Goal: Task Accomplishment & Management: Manage account settings

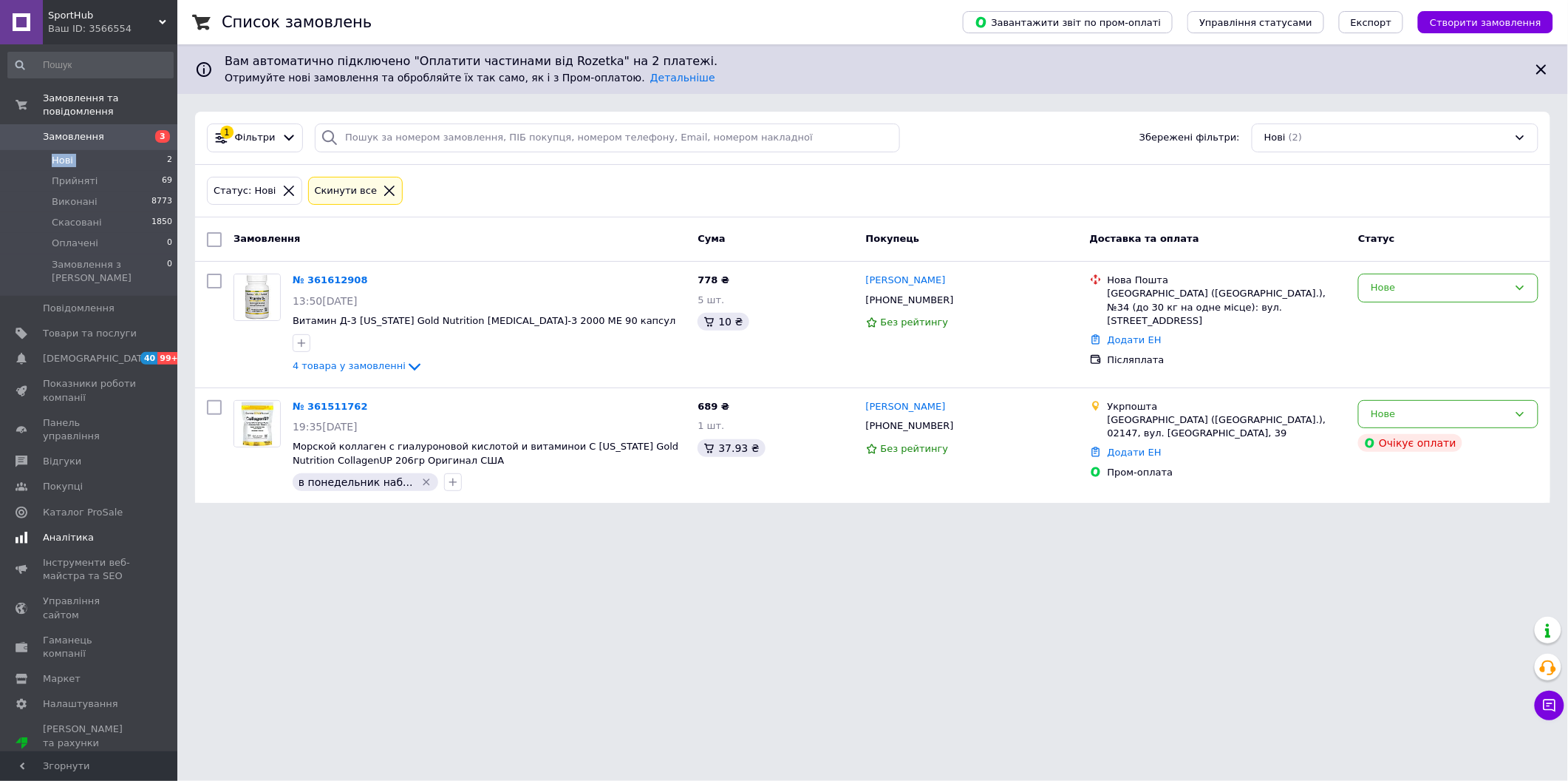
click at [83, 352] on span "[DEMOGRAPHIC_DATA]" at bounding box center [97, 358] width 109 height 13
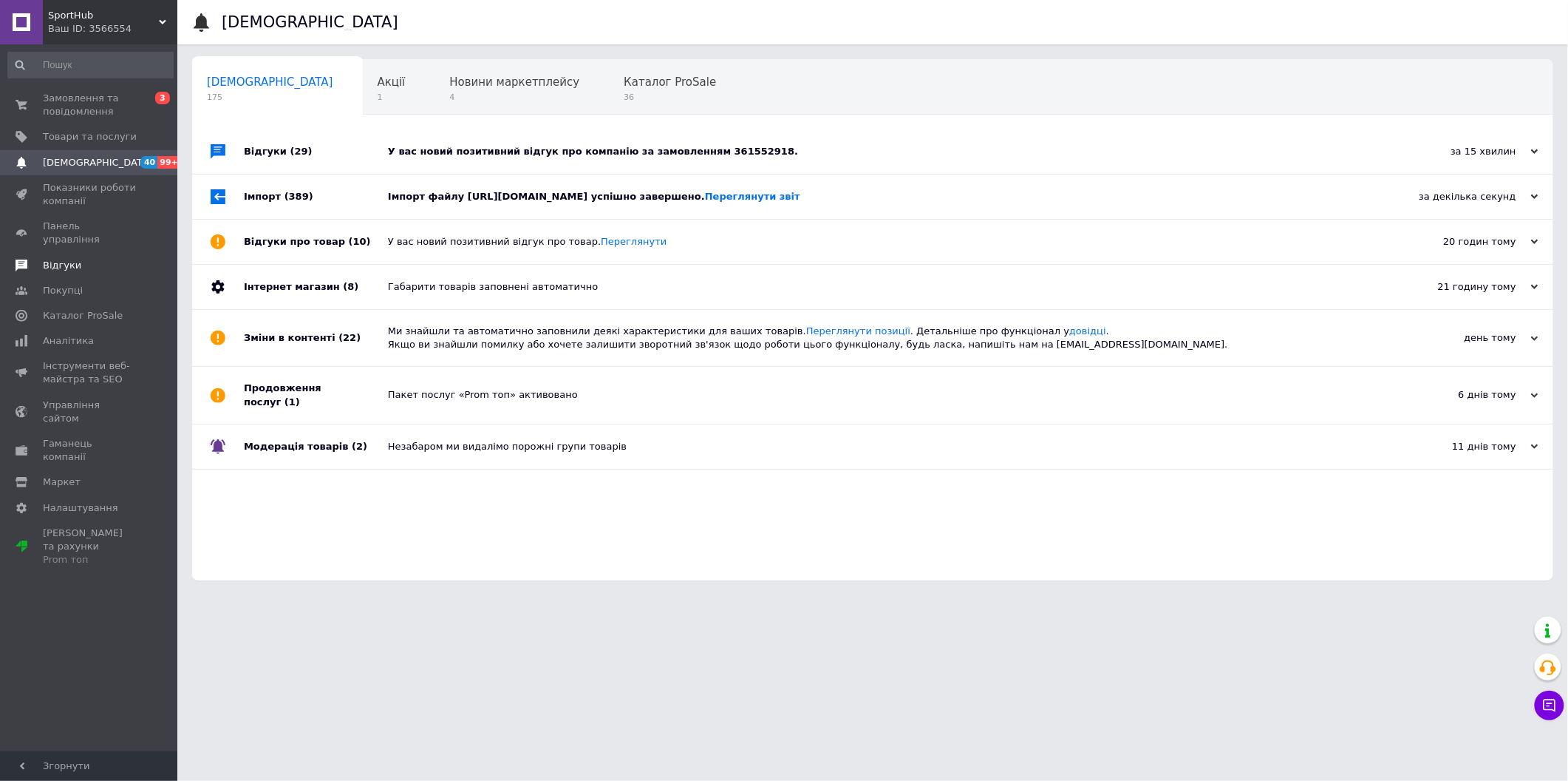
click at [115, 259] on span "Відгуки" at bounding box center [89, 265] width 94 height 13
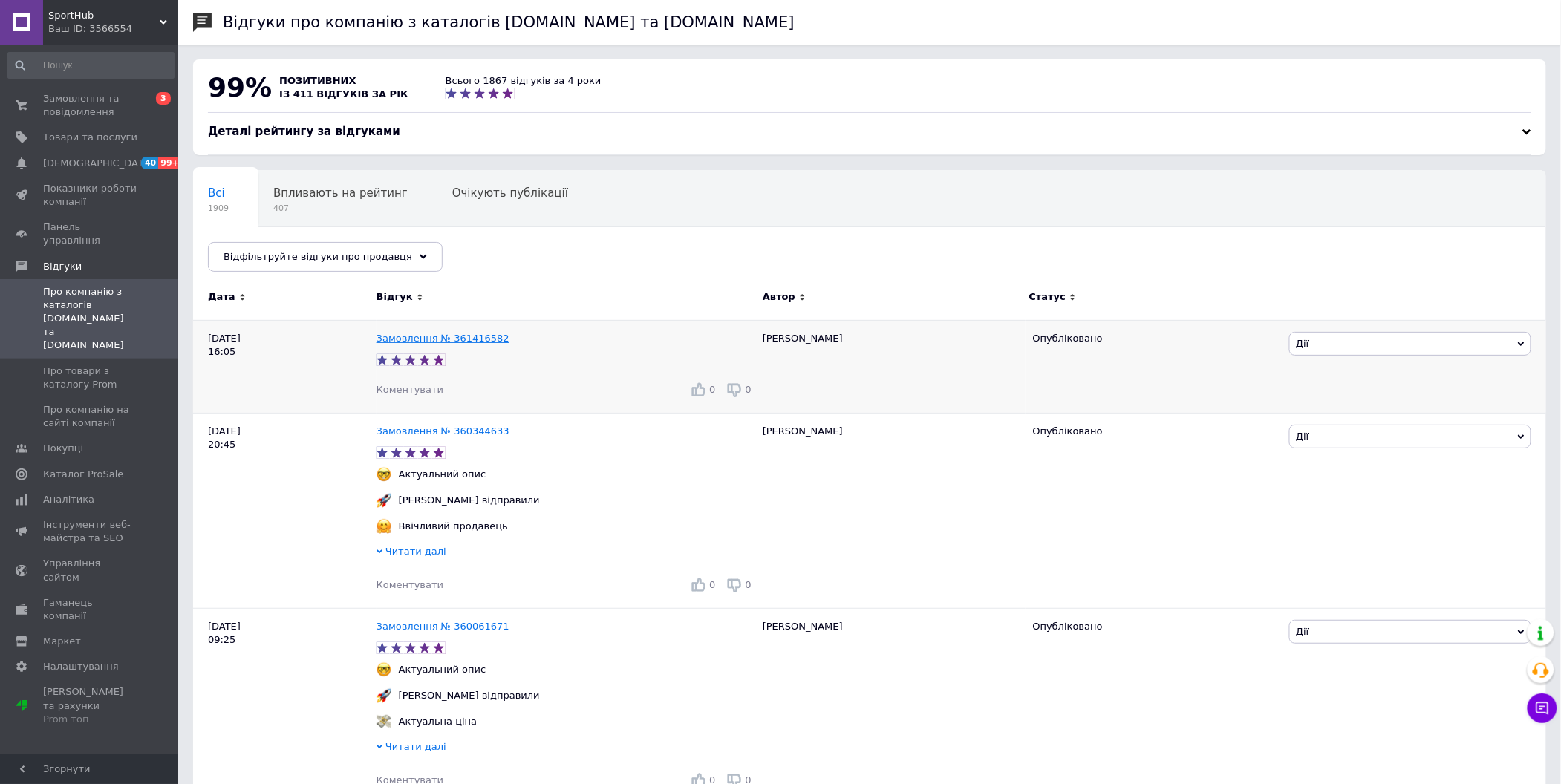
click at [432, 337] on link "Замовлення № 361416582" at bounding box center [443, 338] width 133 height 11
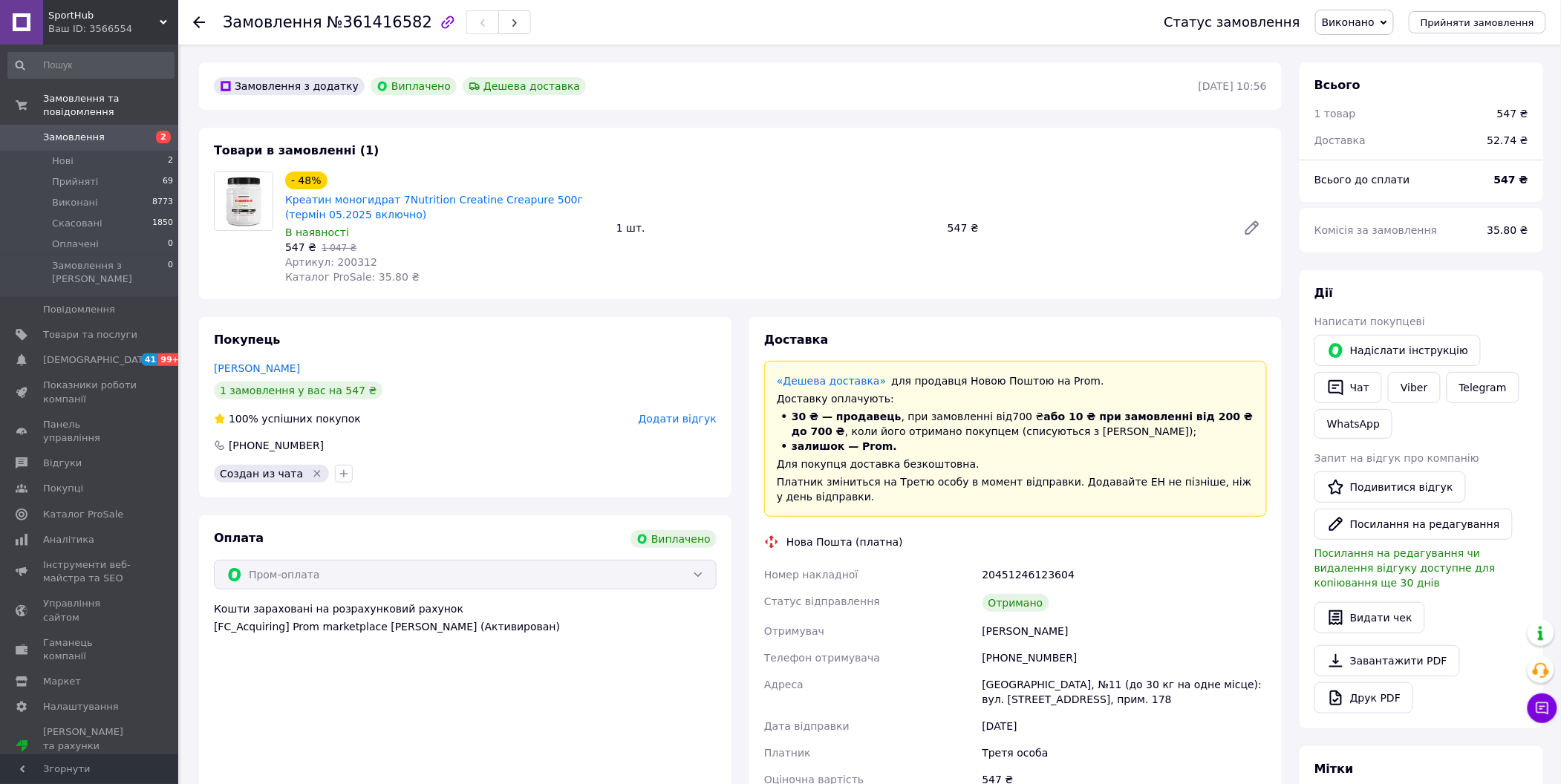
scroll to position [12, 0]
click at [61, 155] on span "Нові" at bounding box center [62, 161] width 22 height 13
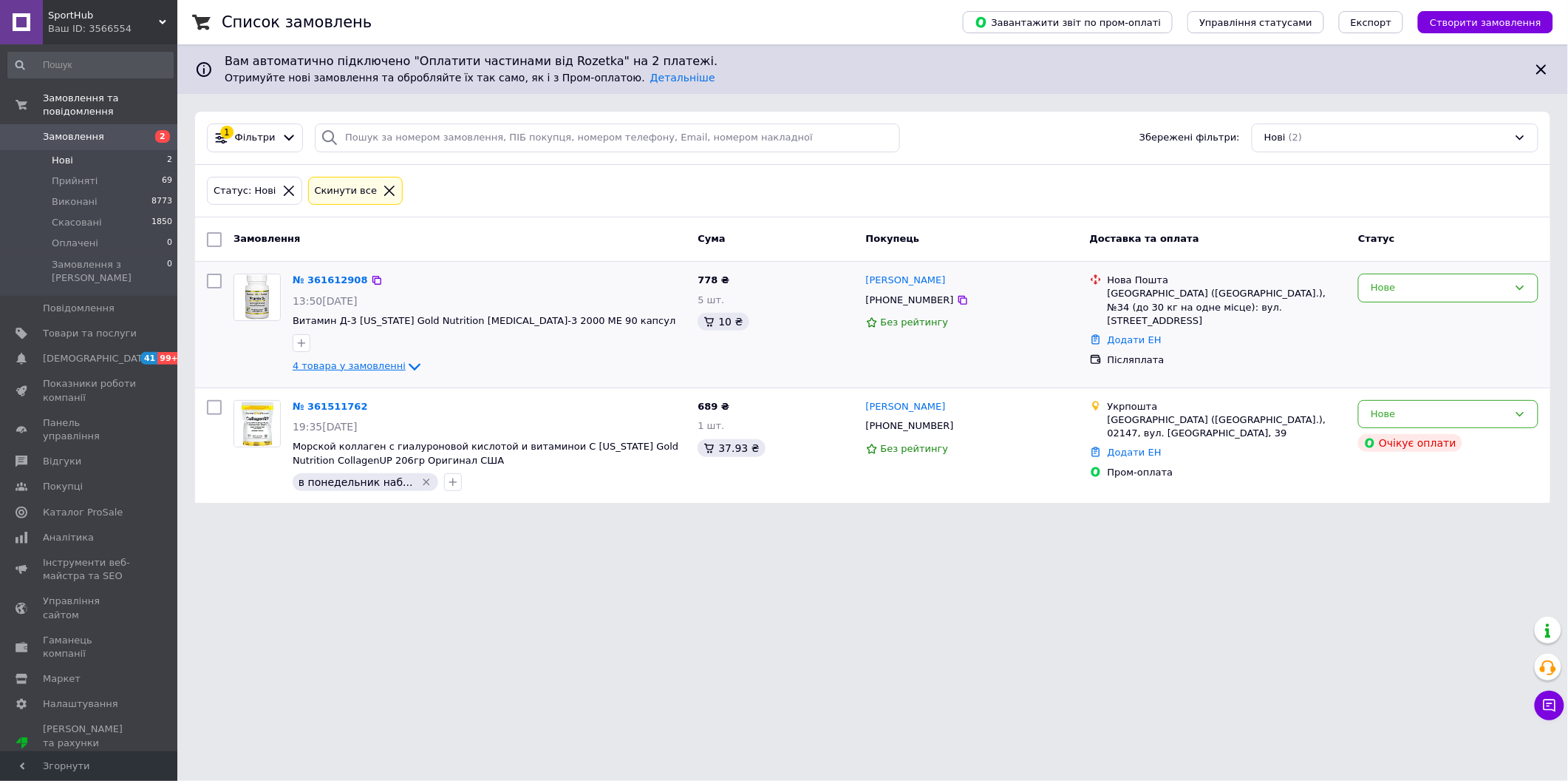
click at [406, 358] on icon at bounding box center [414, 366] width 17 height 17
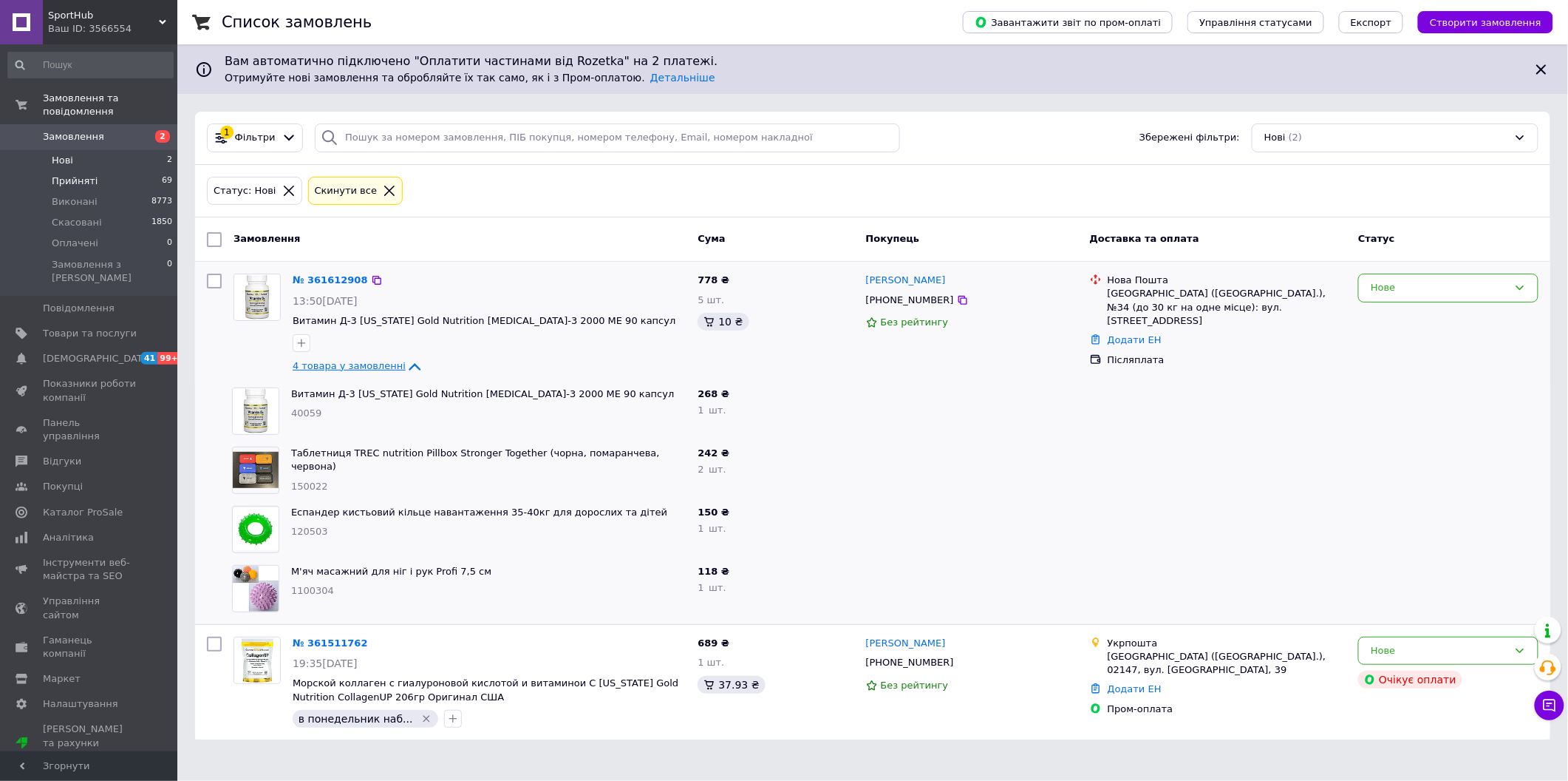
click at [58, 171] on li "Прийняті 69" at bounding box center [90, 181] width 181 height 21
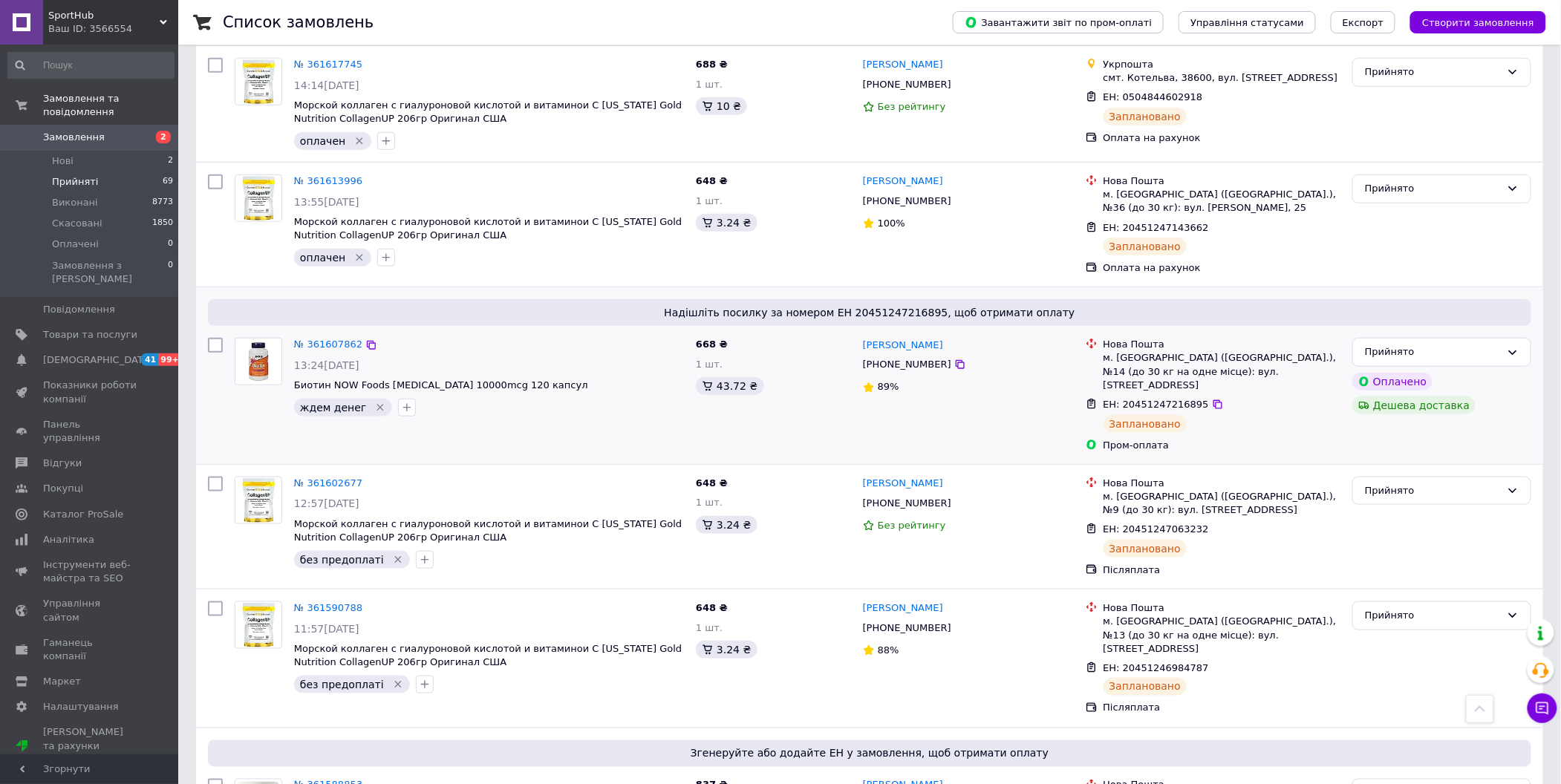
scroll to position [593, 0]
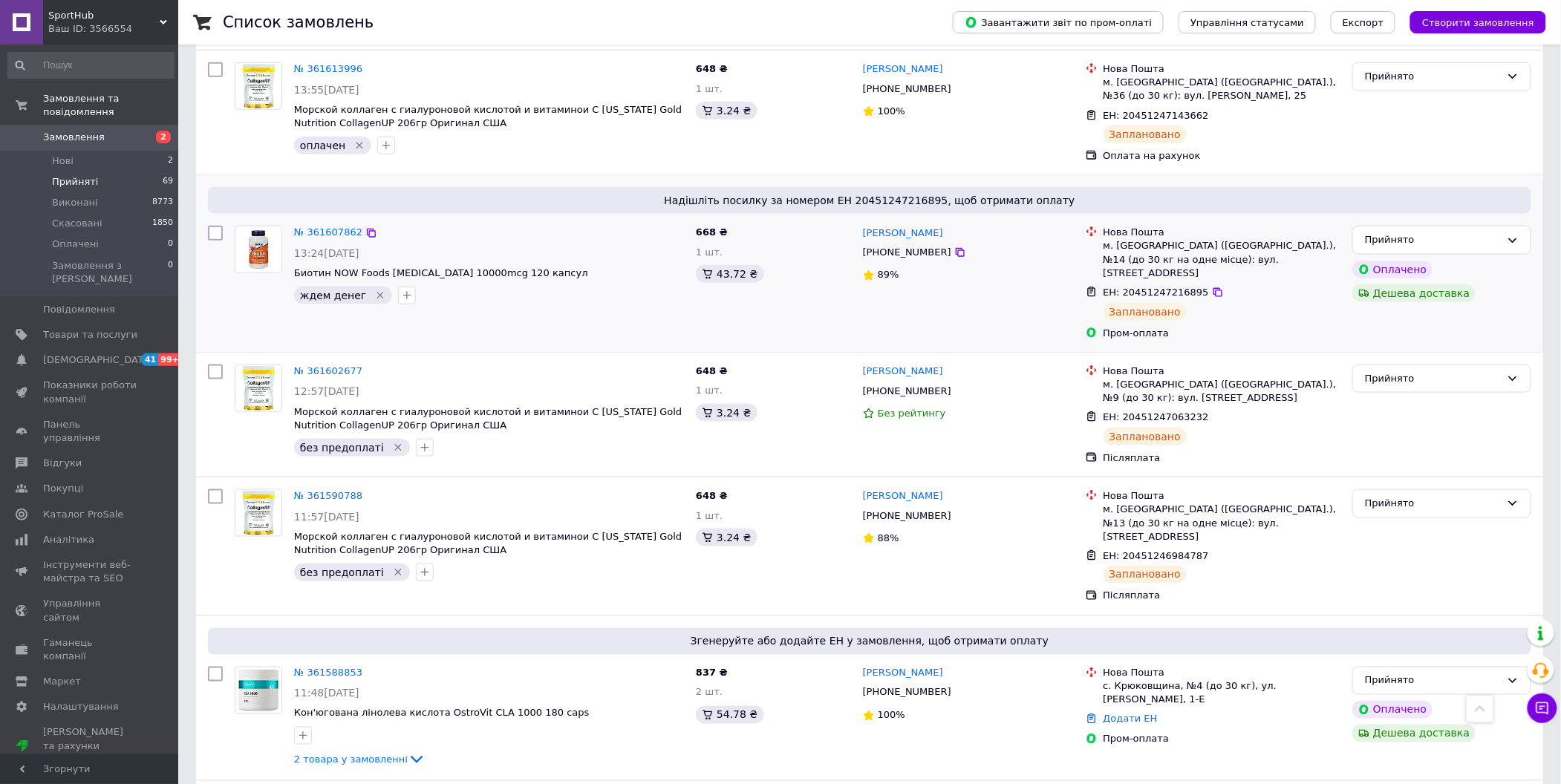
click at [374, 290] on icon "Видалити мітку" at bounding box center [380, 296] width 12 height 12
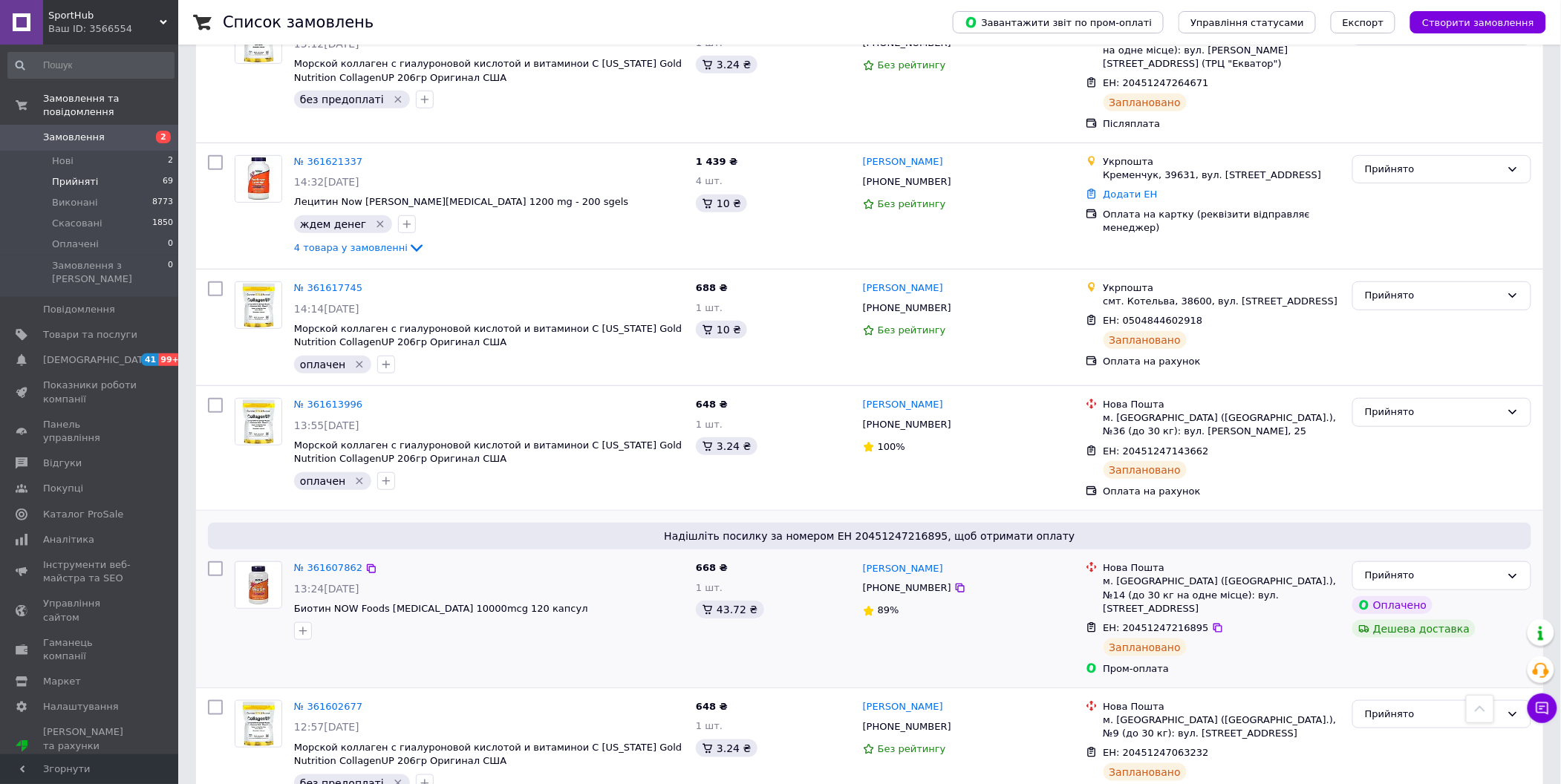
scroll to position [98, 0]
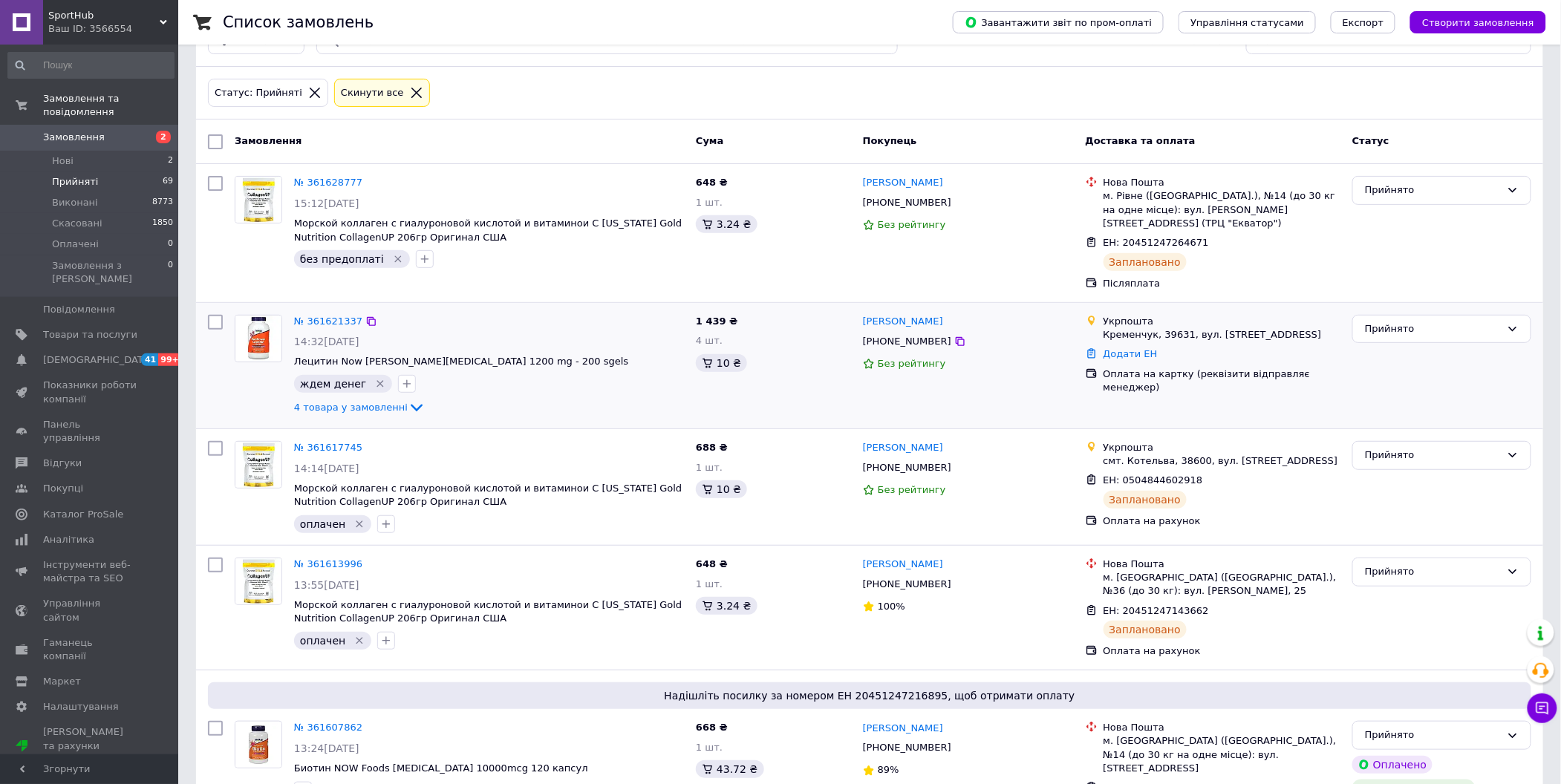
click at [374, 378] on icon "Видалити мітку" at bounding box center [380, 384] width 12 height 12
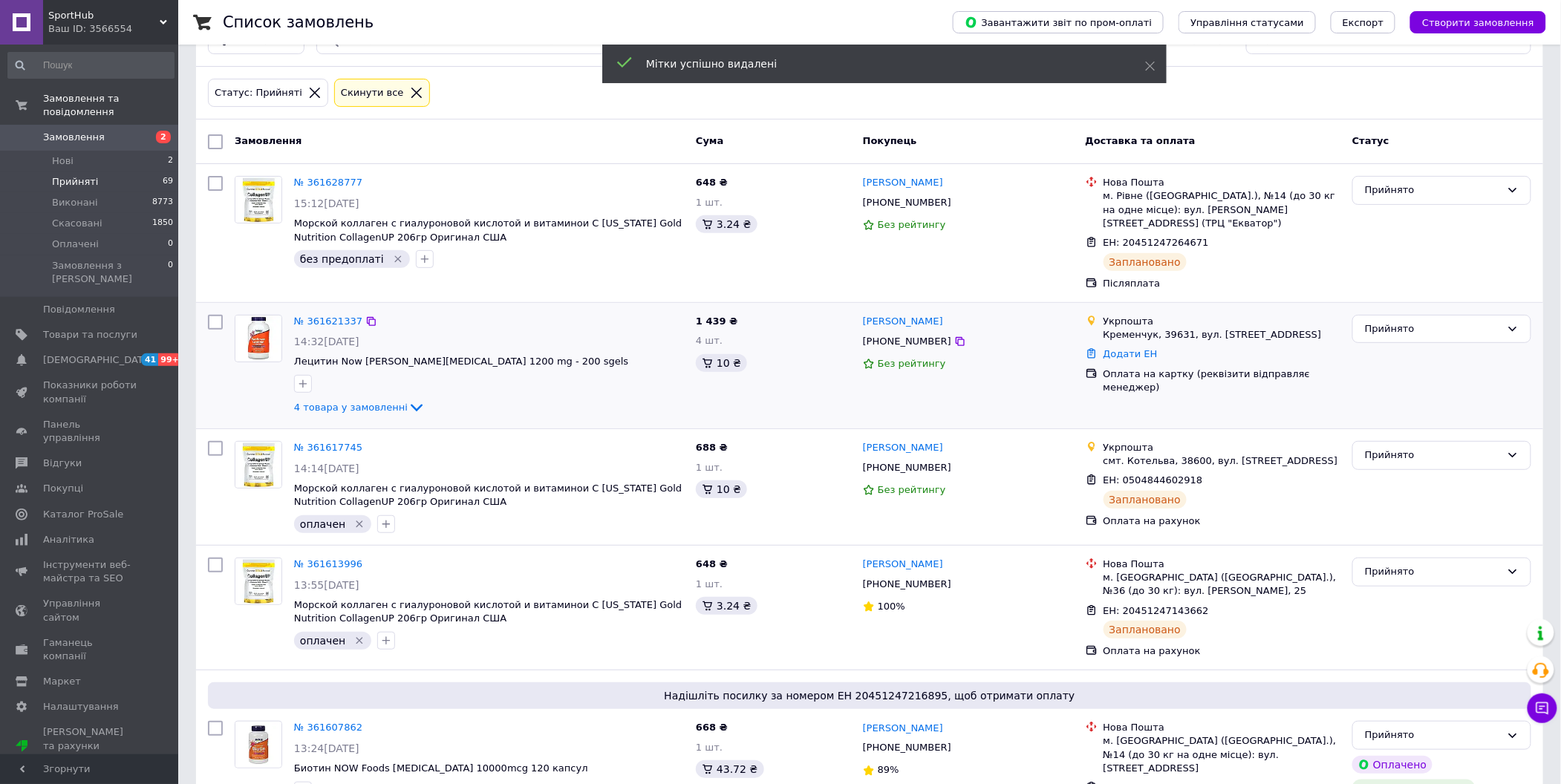
click at [294, 380] on div at bounding box center [303, 384] width 18 height 18
click at [300, 378] on button "button" at bounding box center [303, 384] width 18 height 18
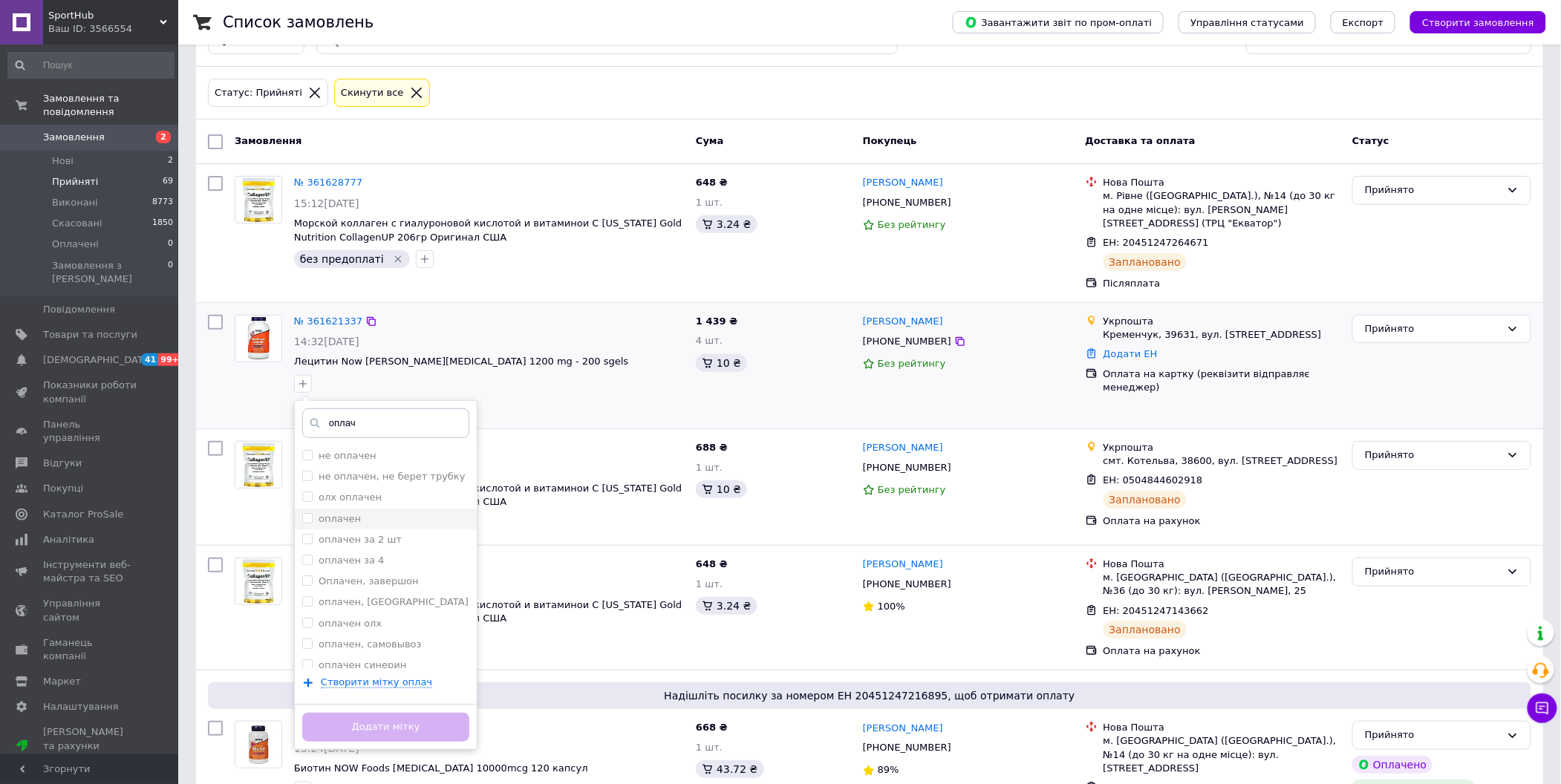
type input "оплач"
click at [426, 512] on div "оплачен" at bounding box center [386, 518] width 167 height 13
checkbox input "true"
click at [432, 712] on button "Додати мітку" at bounding box center [386, 726] width 167 height 29
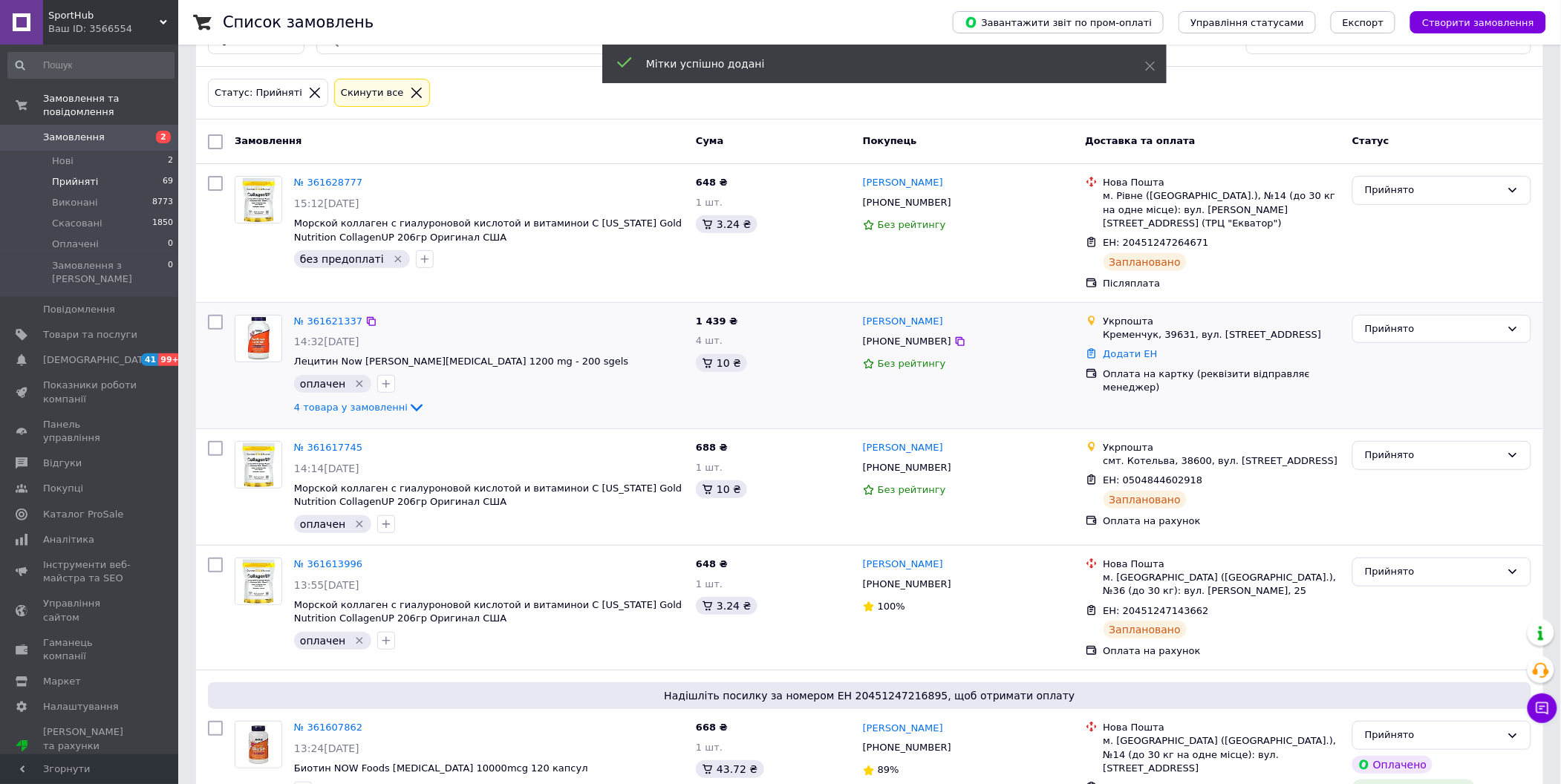
click at [389, 402] on div "4 товара у замовленні" at bounding box center [489, 407] width 390 height 18
click at [408, 399] on icon at bounding box center [416, 407] width 18 height 18
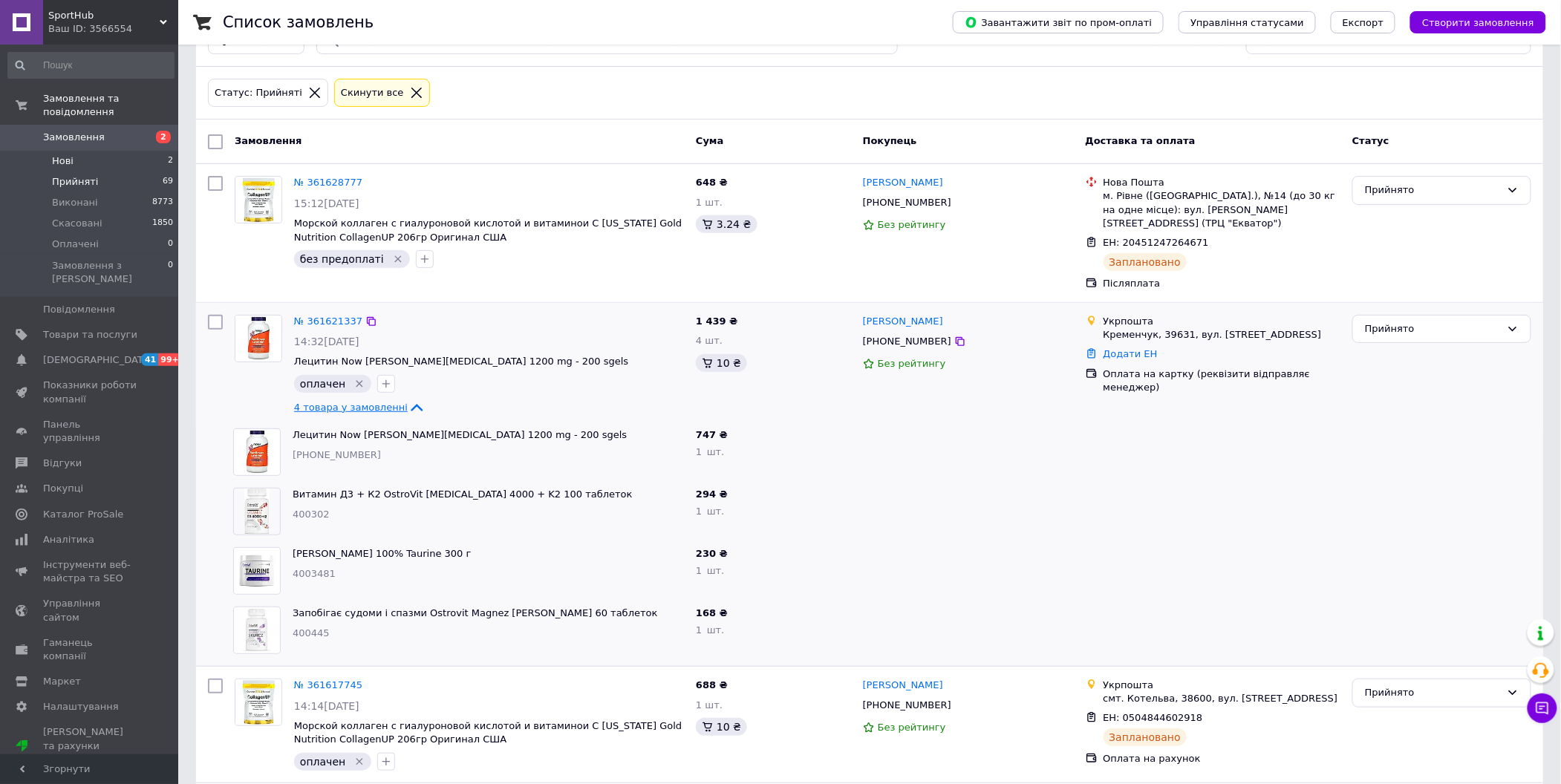
click at [97, 151] on li "Нові 2" at bounding box center [90, 162] width 182 height 21
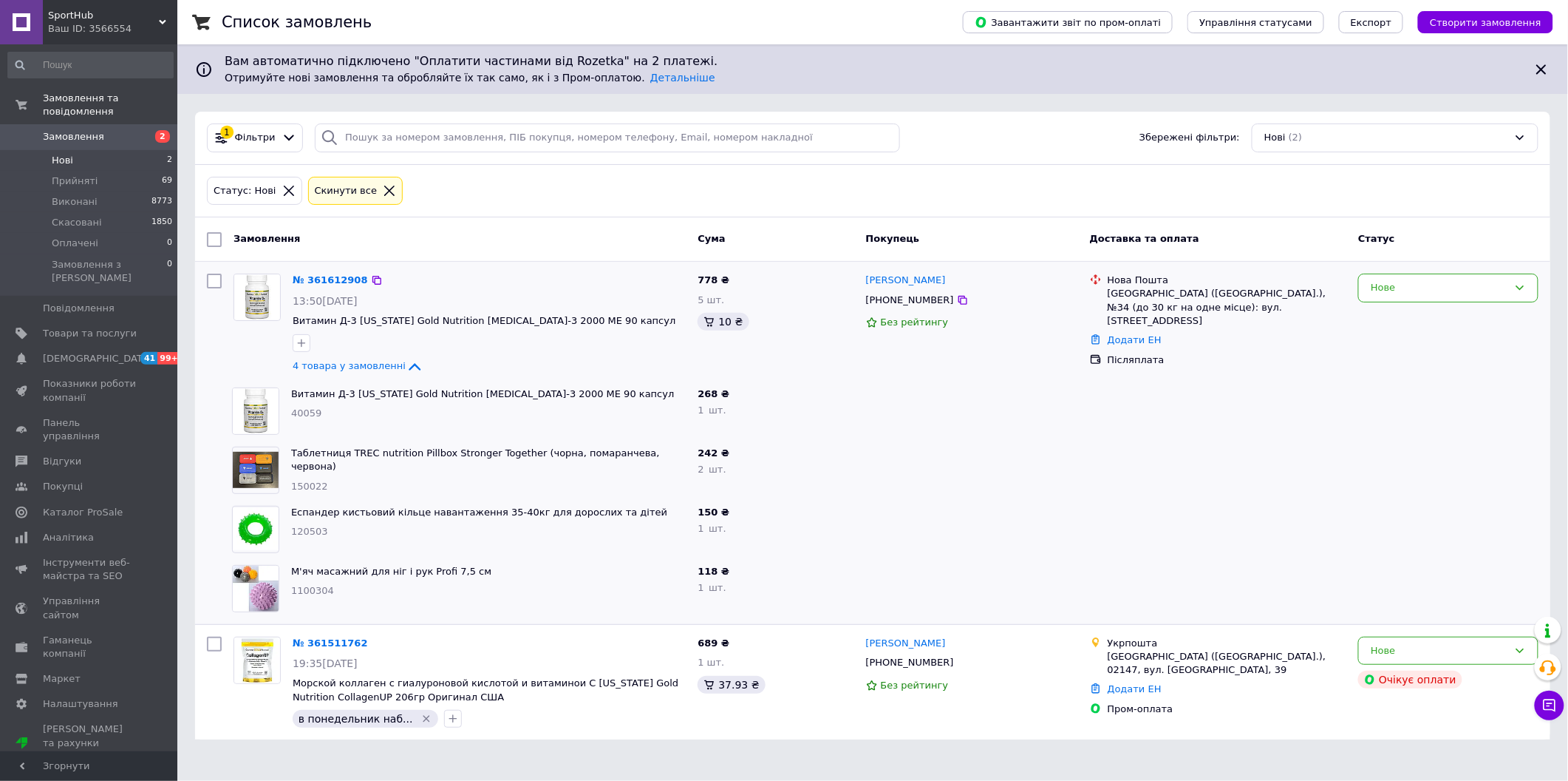
click at [885, 270] on div "[PERSON_NAME] [PHONE_NUMBER] Без рейтингу" at bounding box center [972, 324] width 224 height 113
click at [885, 279] on link "[PERSON_NAME]" at bounding box center [905, 281] width 80 height 14
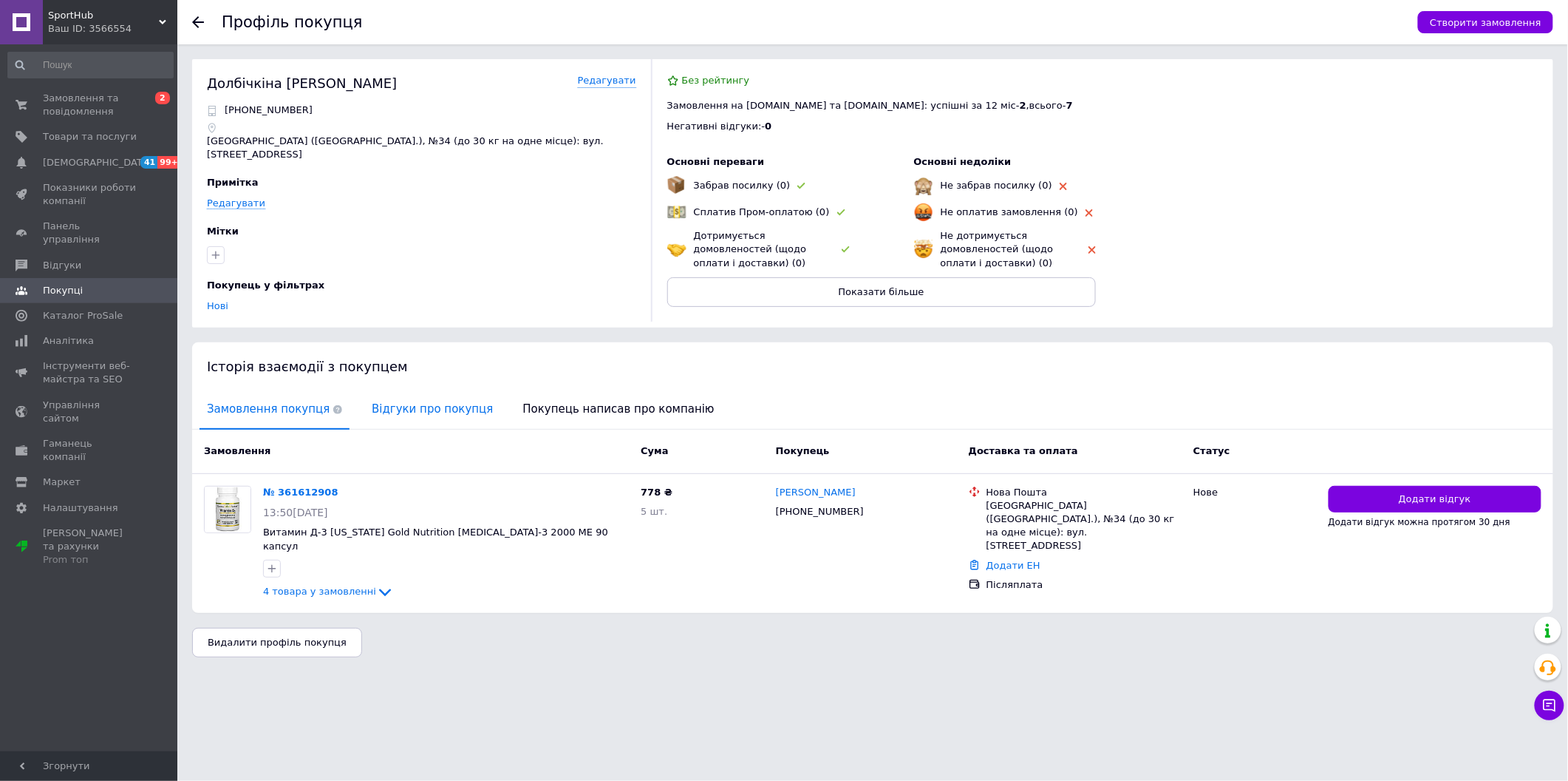
click at [413, 400] on span "Відгуки про покупця" at bounding box center [433, 408] width 136 height 38
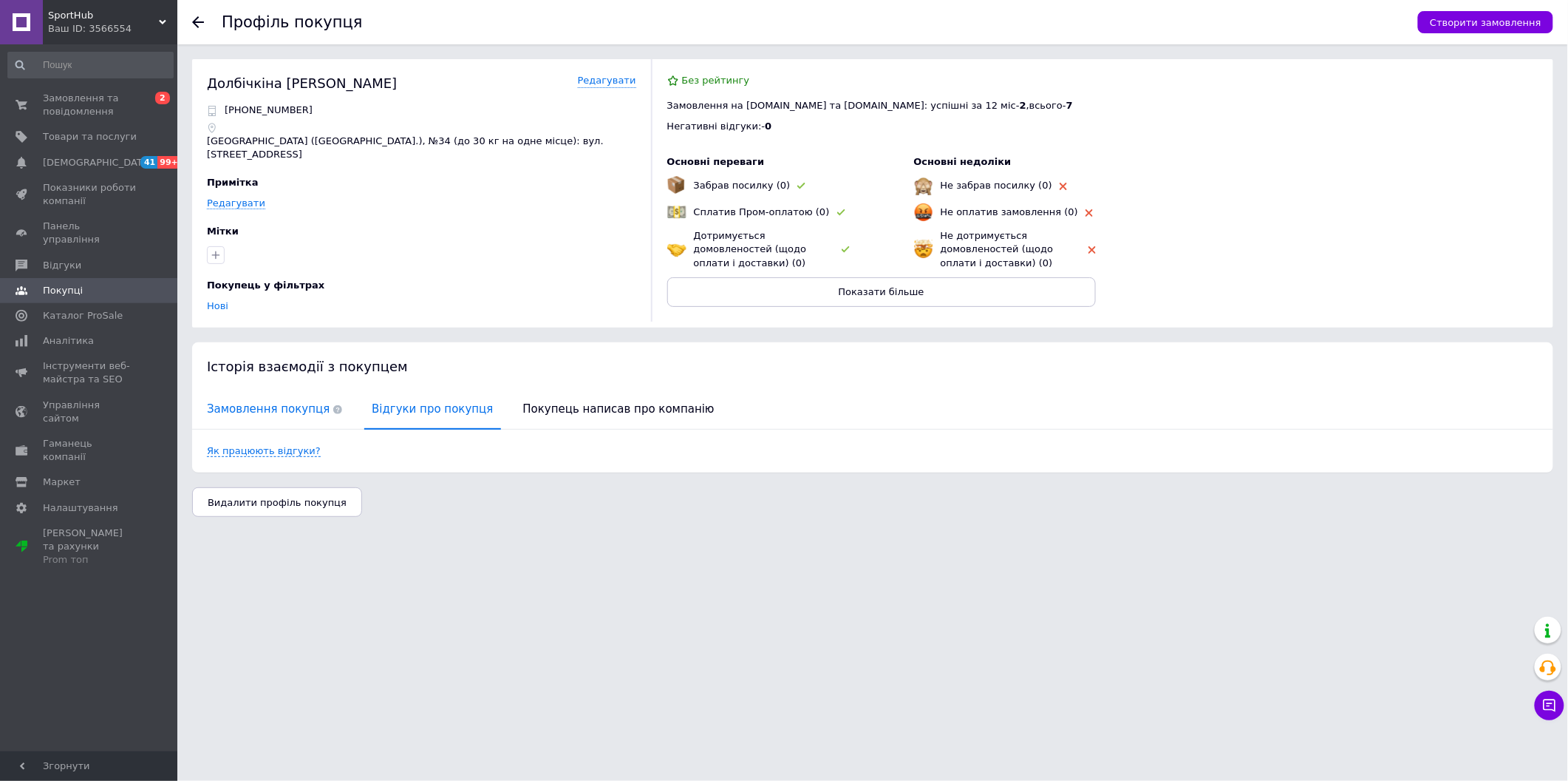
click at [239, 414] on span "Замовлення покупця" at bounding box center [274, 408] width 150 height 38
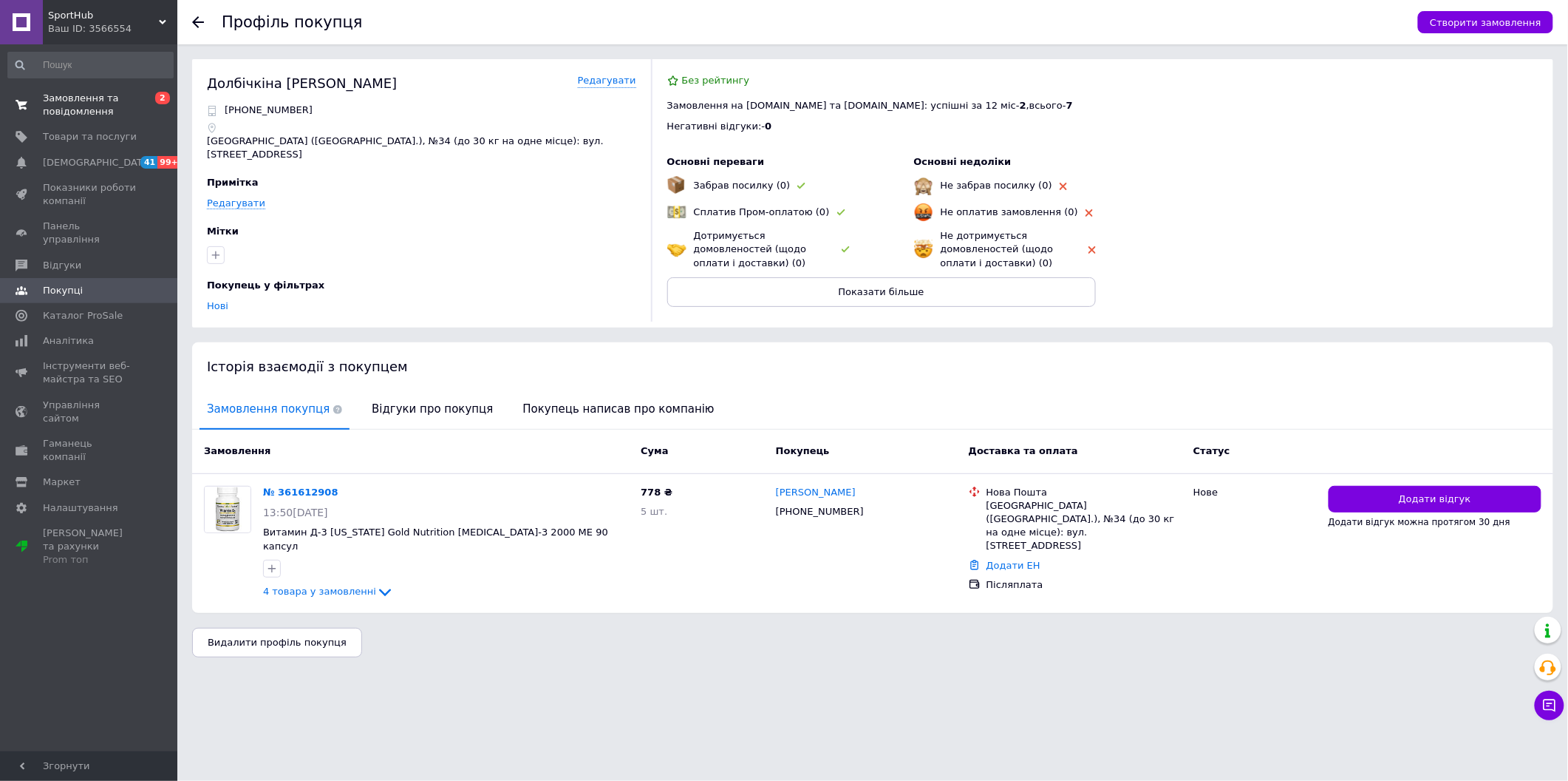
click at [126, 104] on span "Замовлення та повідомлення" at bounding box center [89, 105] width 94 height 26
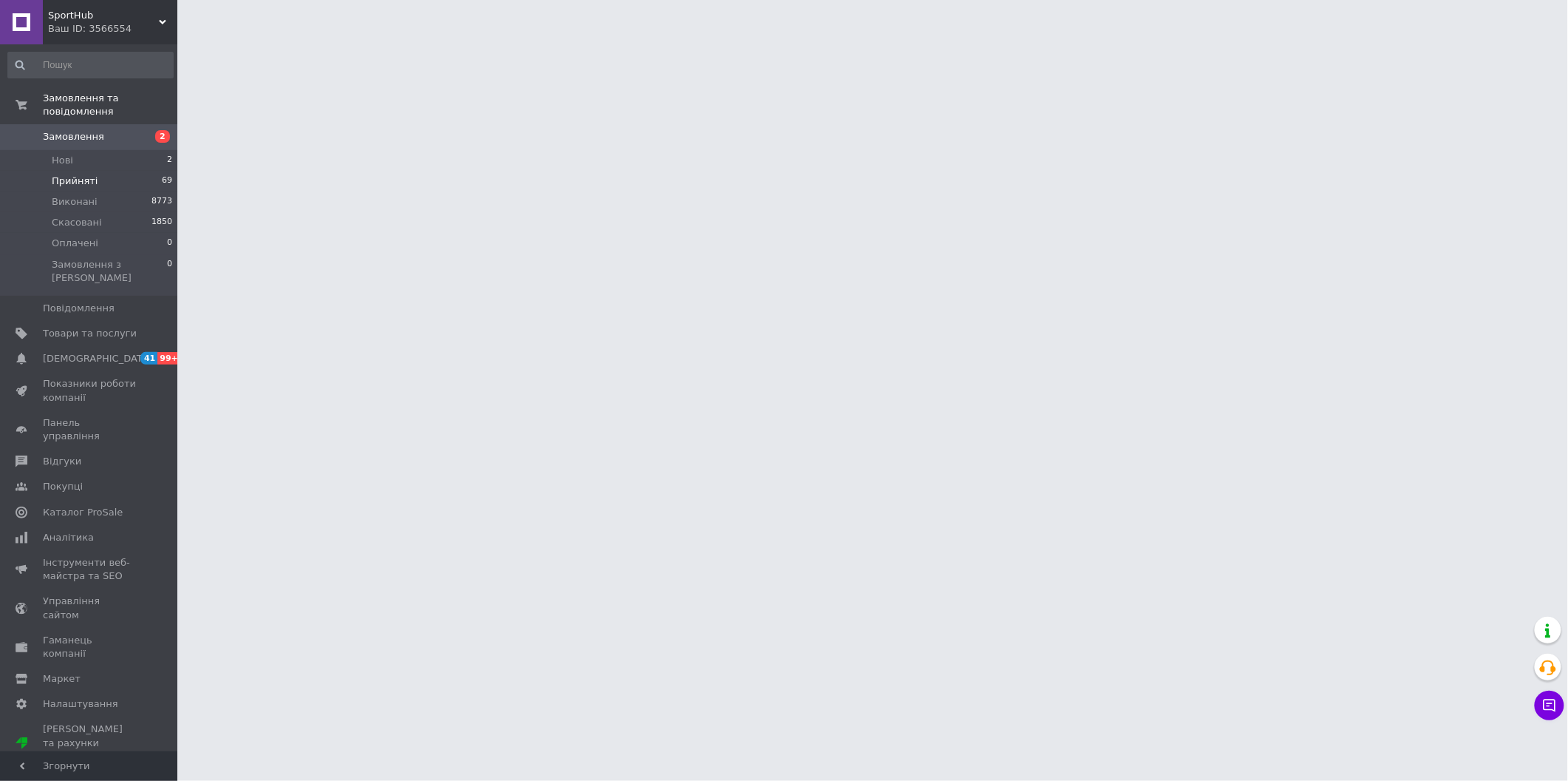
click at [119, 174] on li "Прийняті 69" at bounding box center [90, 181] width 181 height 21
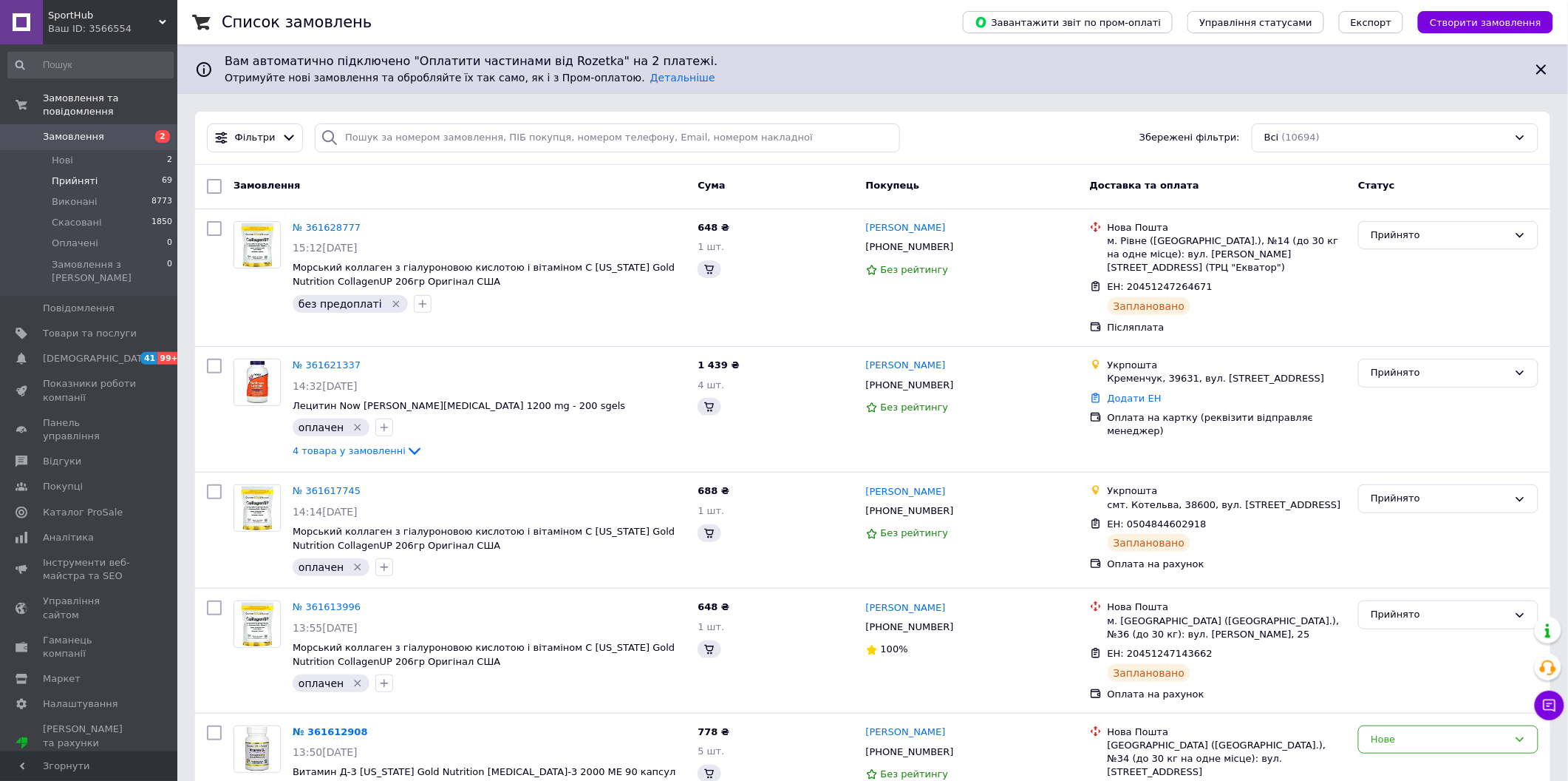
click at [121, 171] on li "Прийняті 69" at bounding box center [90, 181] width 181 height 21
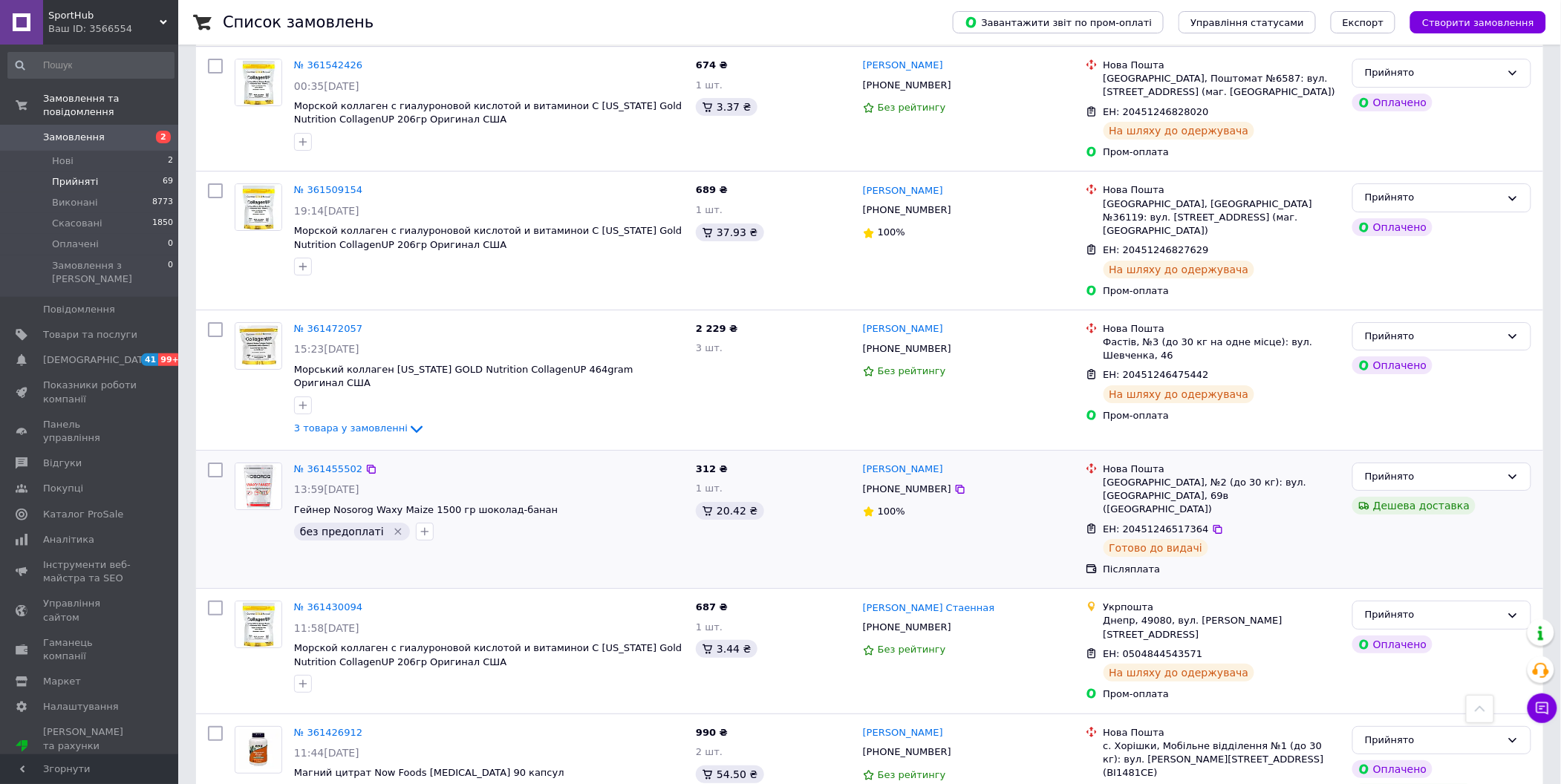
scroll to position [2182, 0]
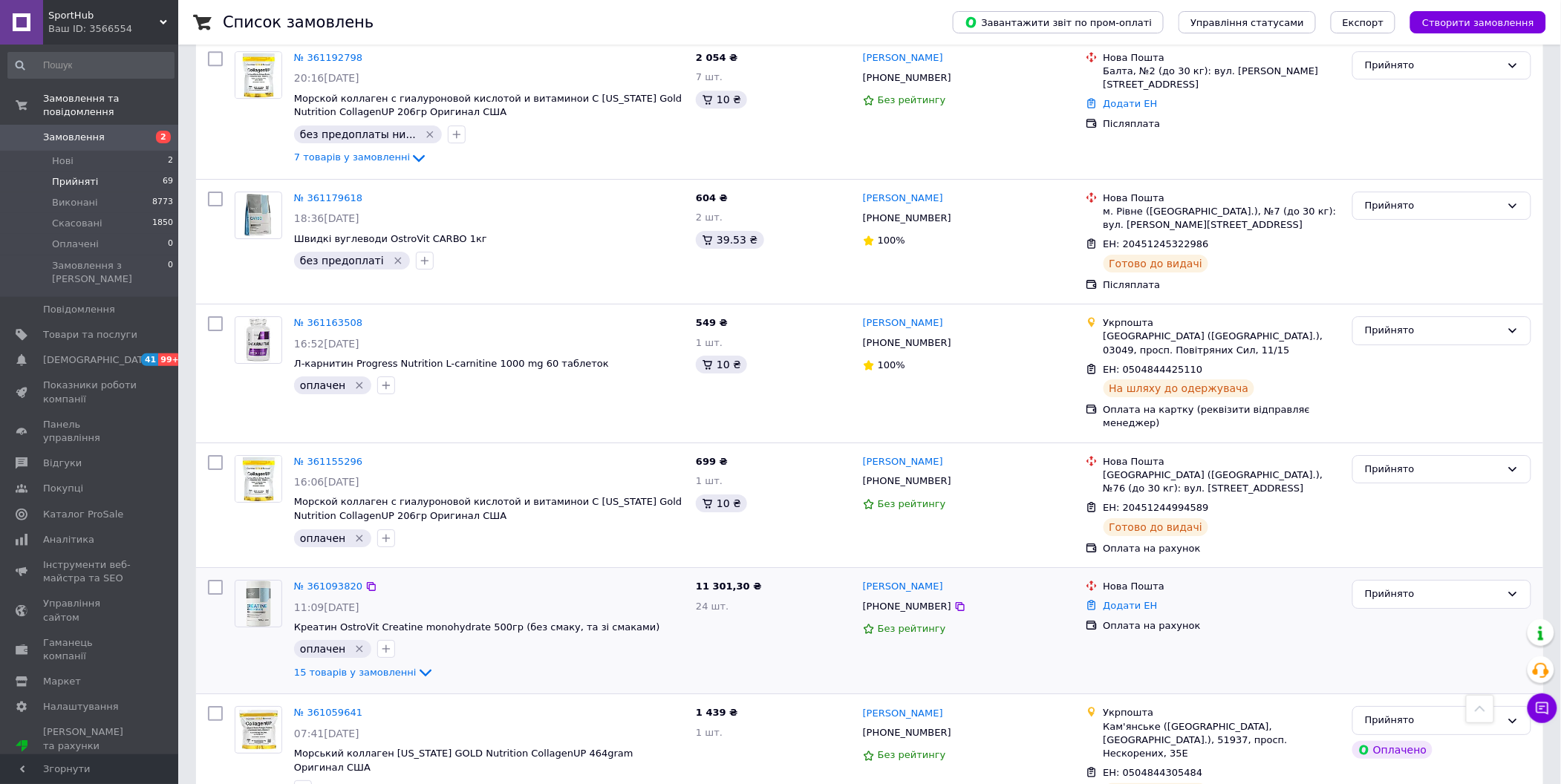
scroll to position [1983, 0]
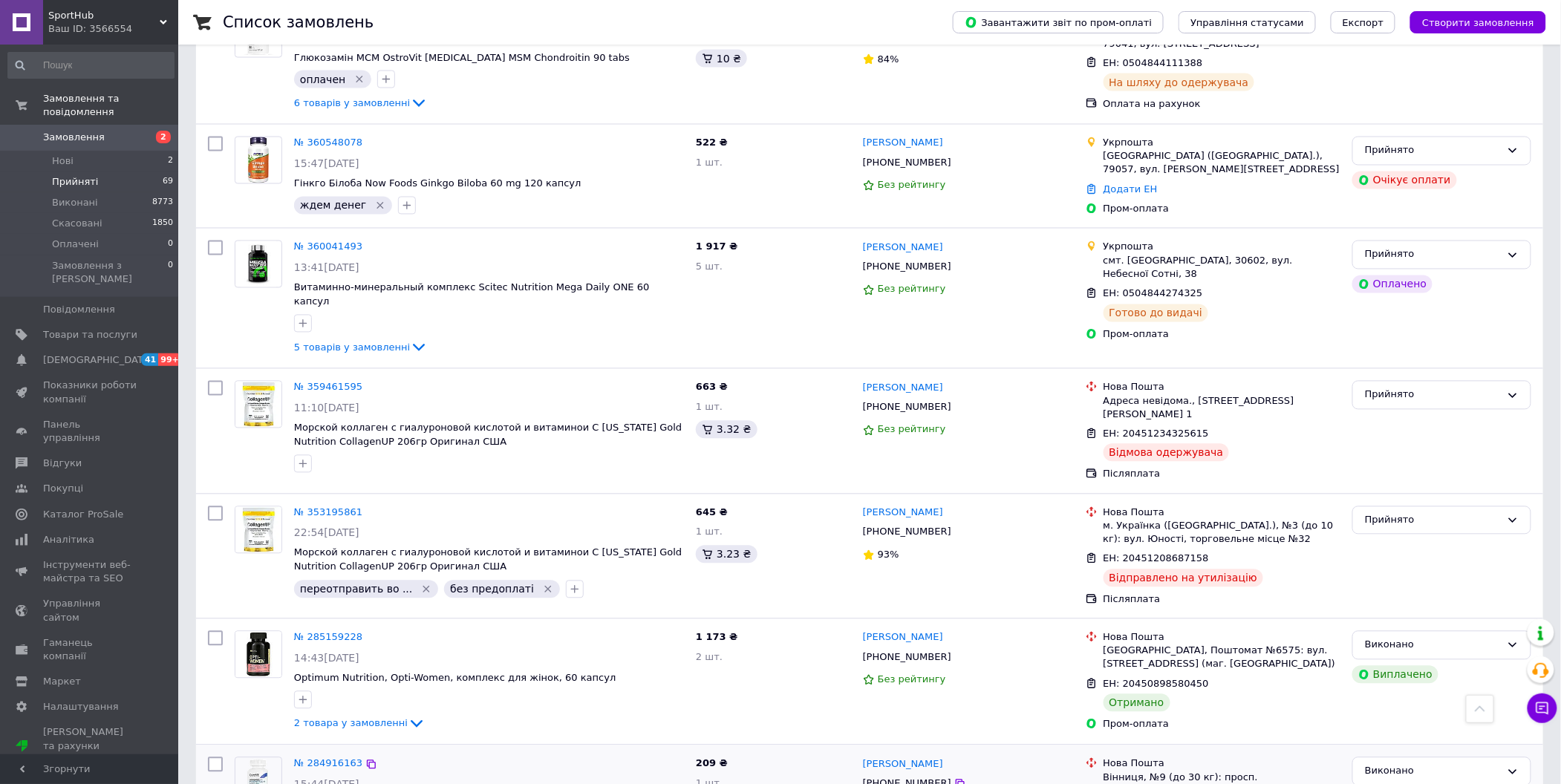
scroll to position [1088, 0]
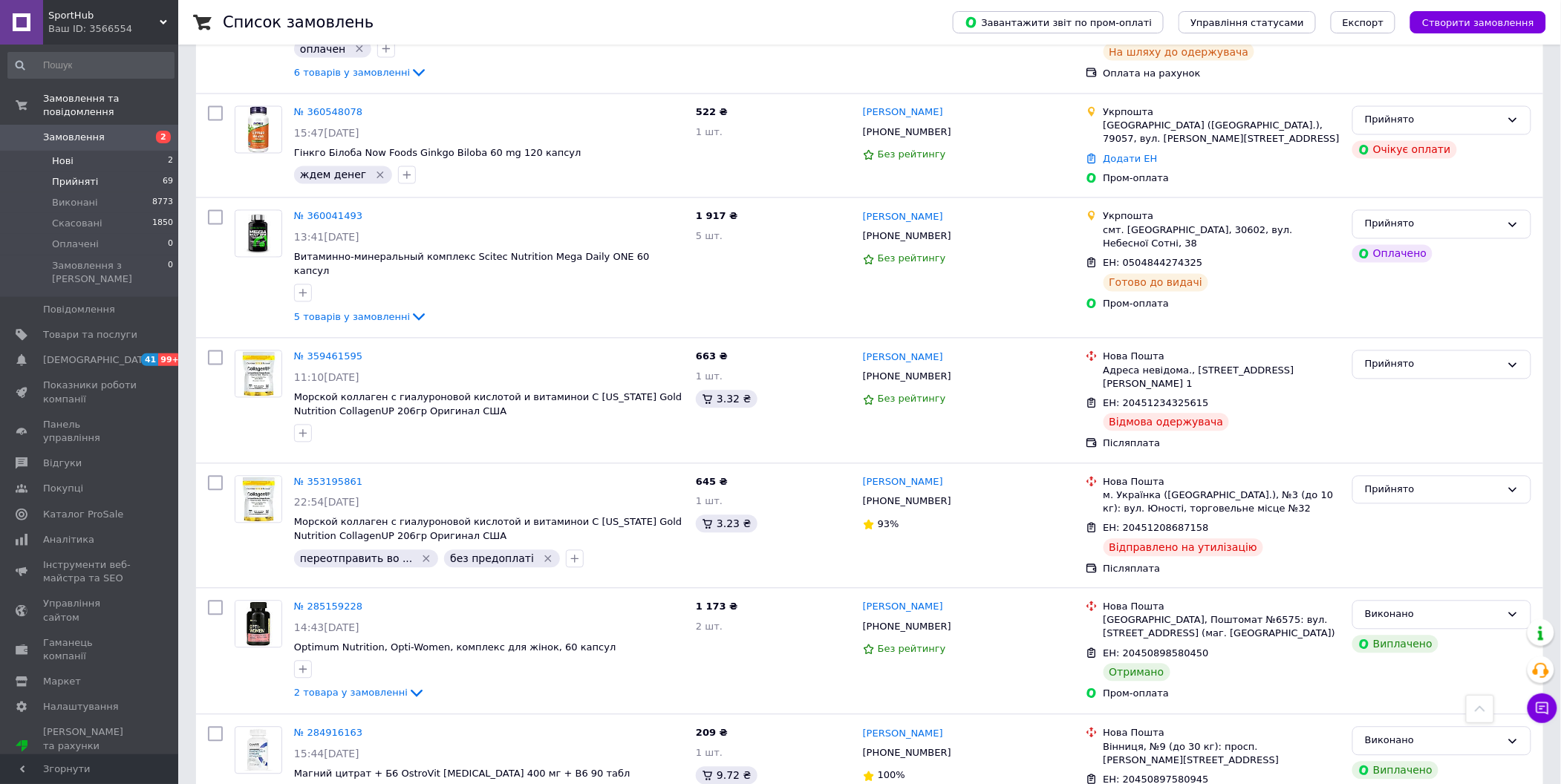
click at [114, 151] on li "Нові 2" at bounding box center [90, 162] width 182 height 21
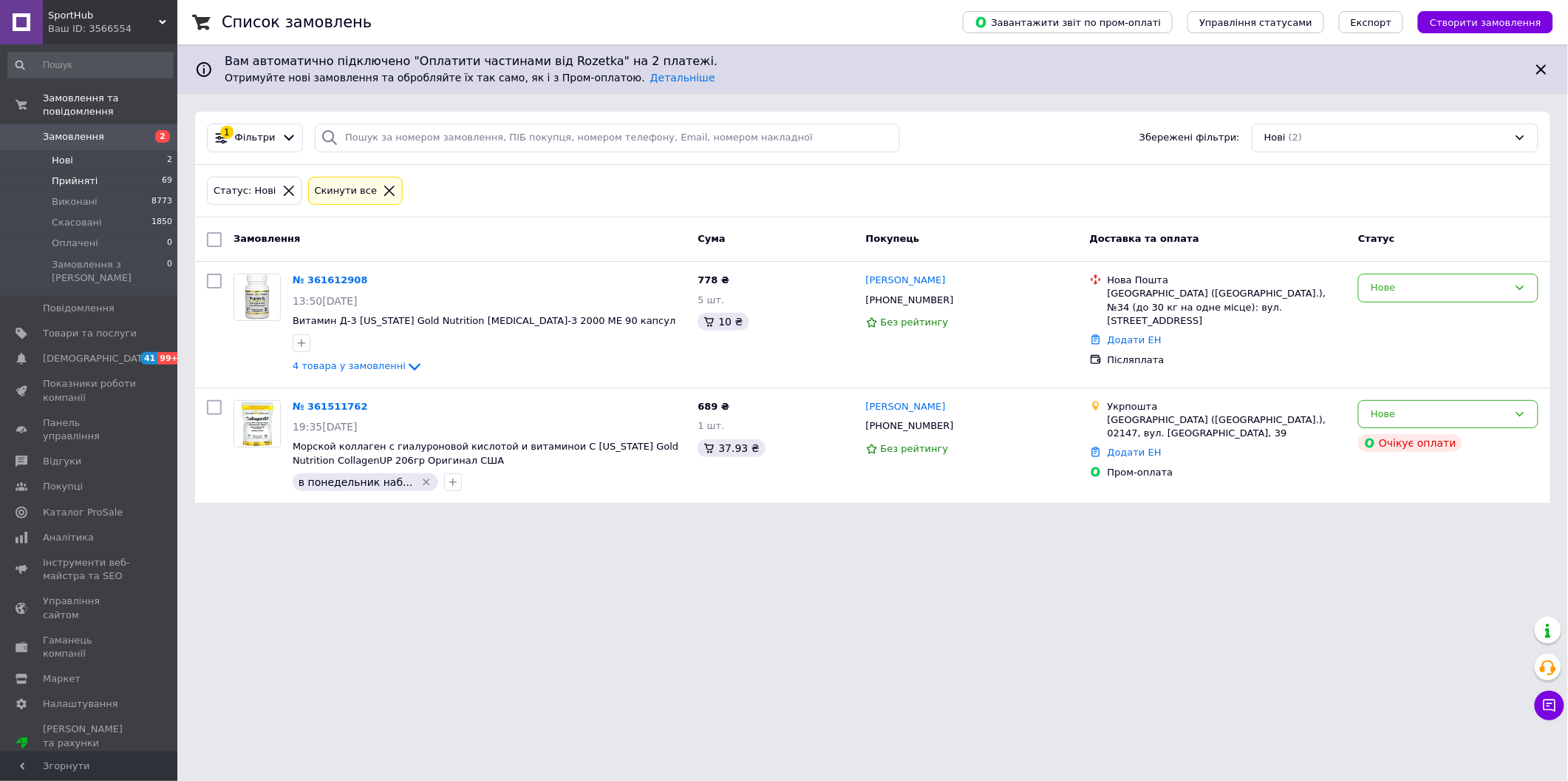
click at [116, 172] on li "Прийняті 69" at bounding box center [90, 181] width 181 height 21
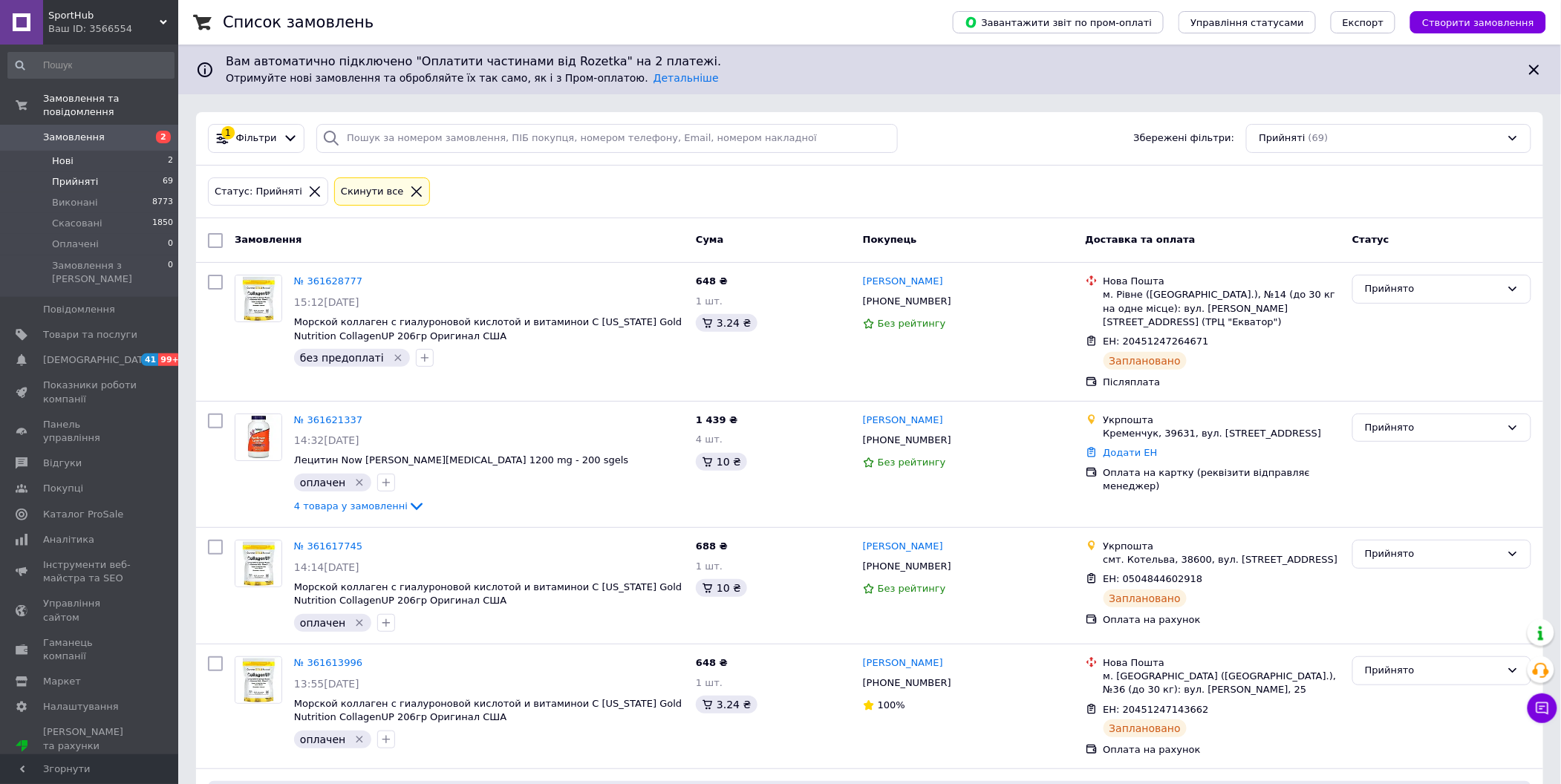
click at [112, 151] on li "Нові 2" at bounding box center [90, 162] width 182 height 21
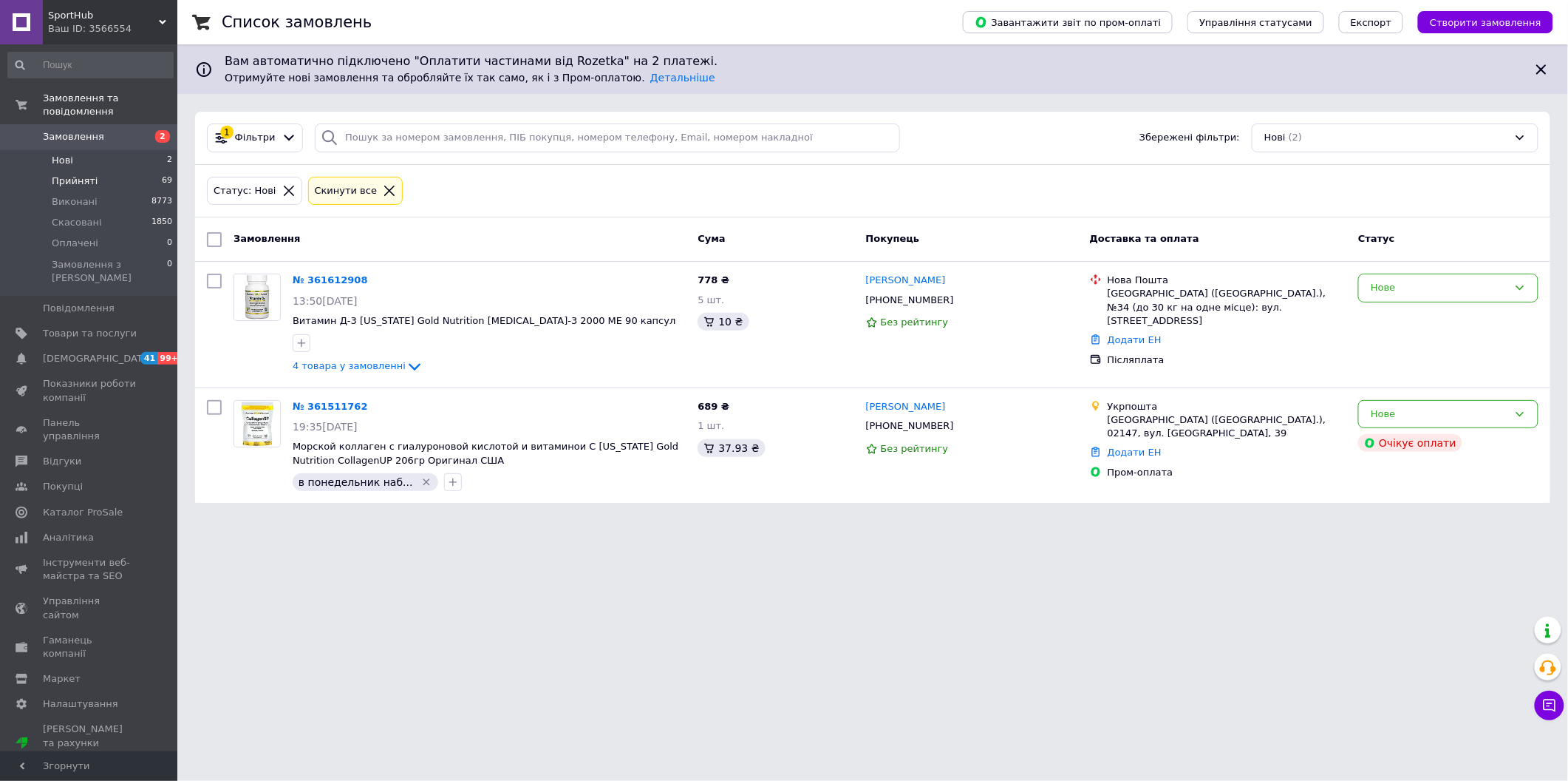
click at [111, 171] on li "Прийняті 69" at bounding box center [90, 181] width 181 height 21
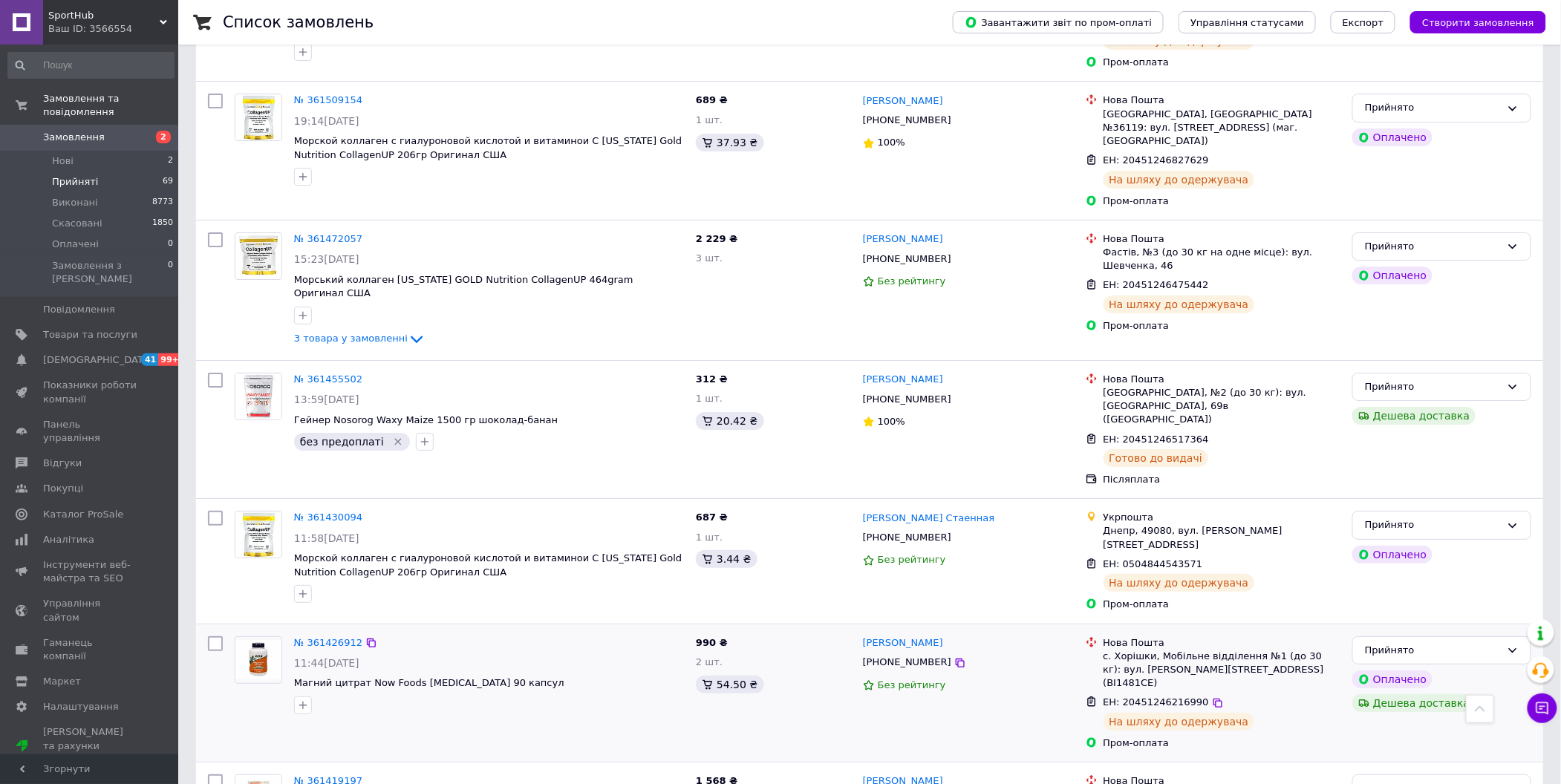
scroll to position [2182, 0]
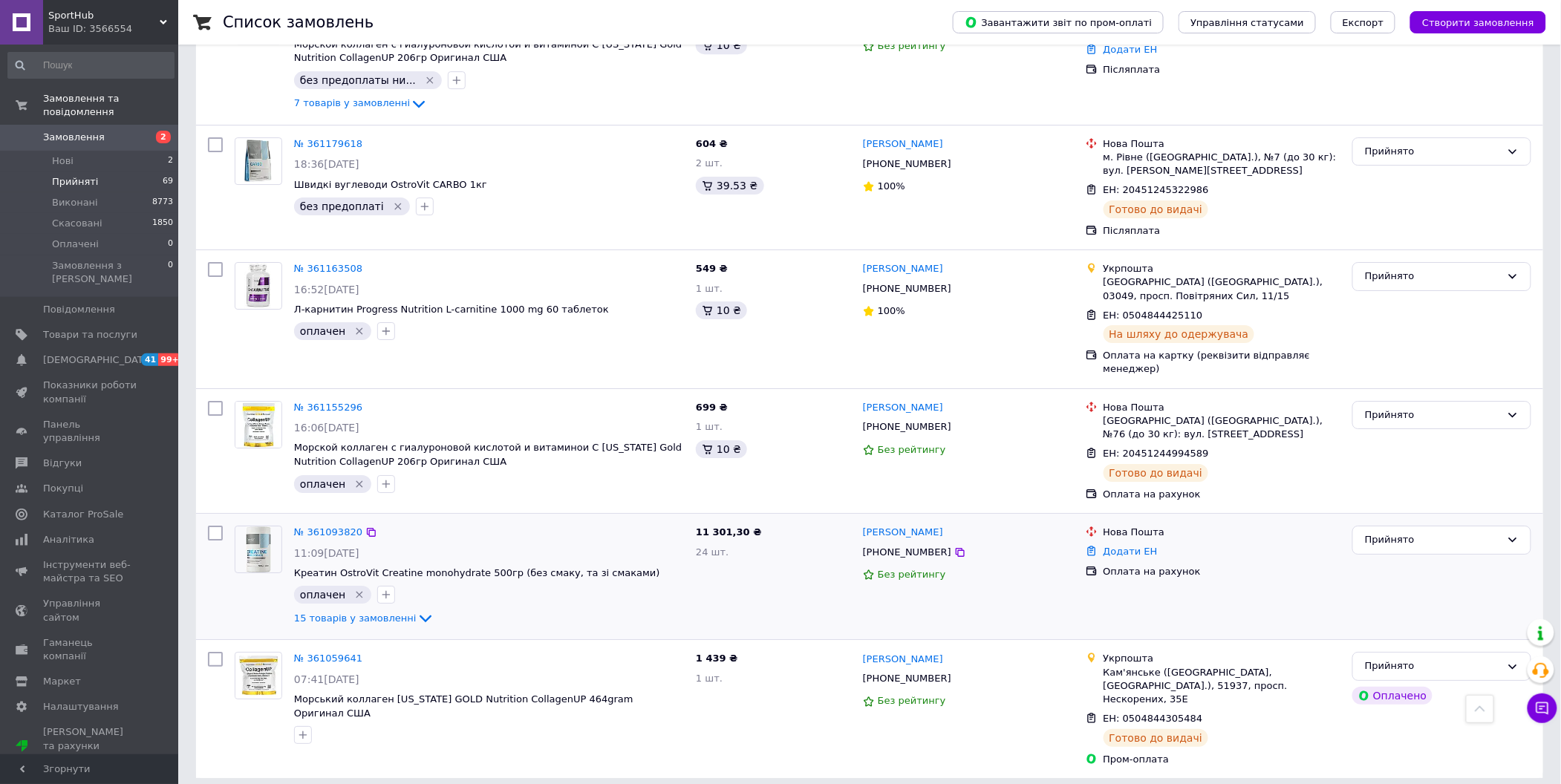
scroll to position [1983, 0]
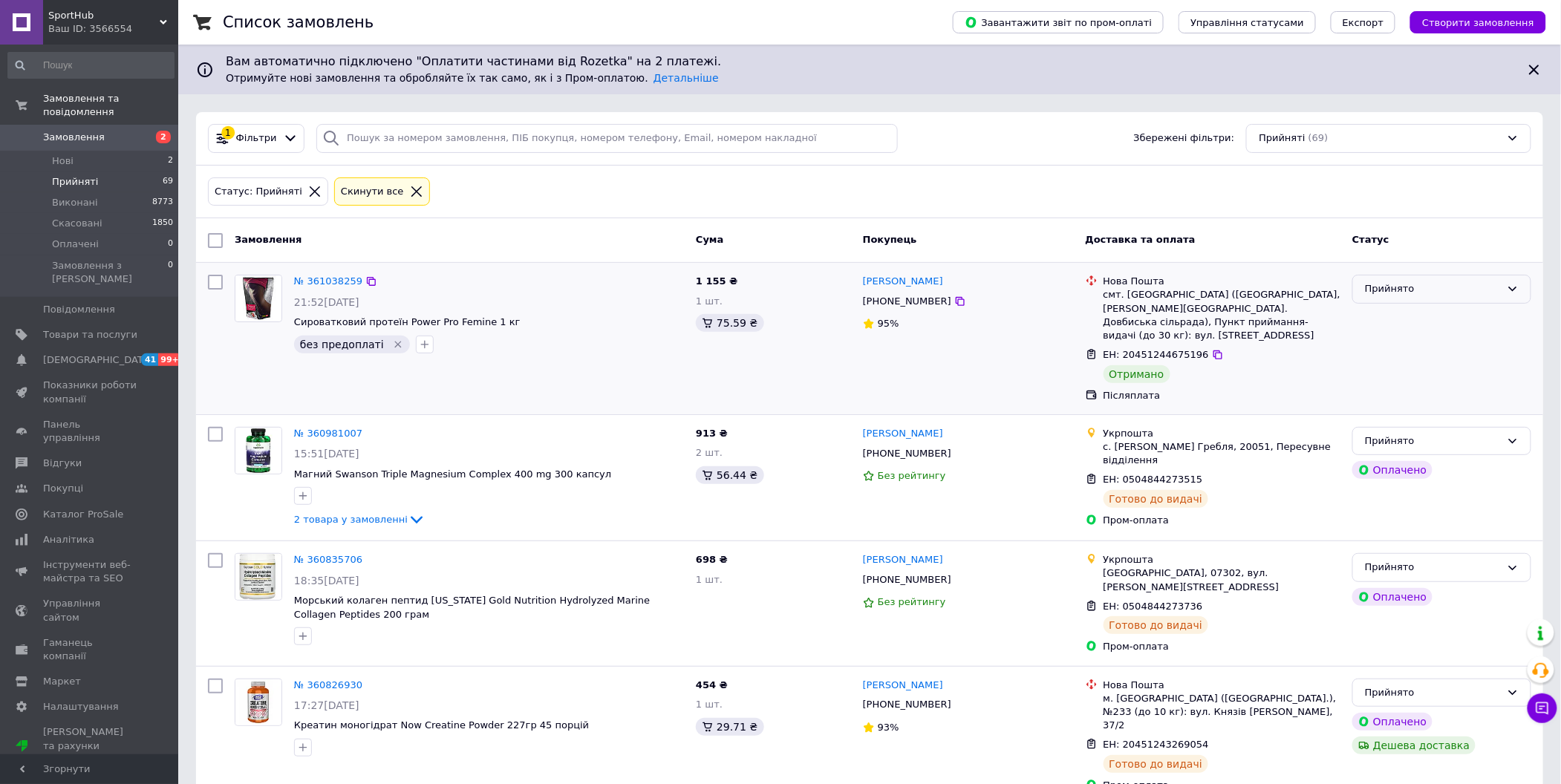
click at [1460, 303] on div "Прийнято" at bounding box center [1442, 289] width 179 height 29
click at [1444, 320] on li "Виконано" at bounding box center [1442, 320] width 177 height 27
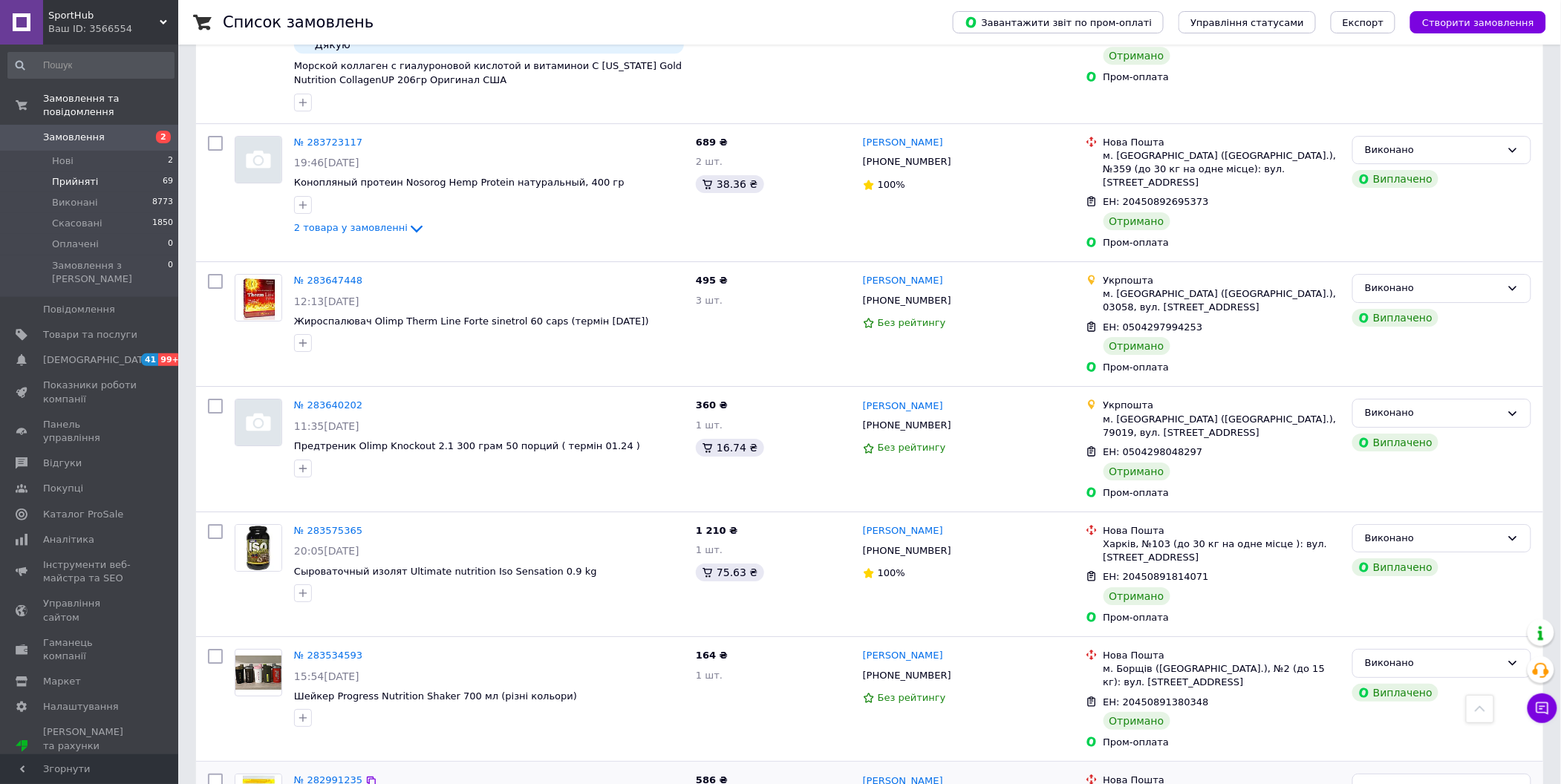
scroll to position [2013, 0]
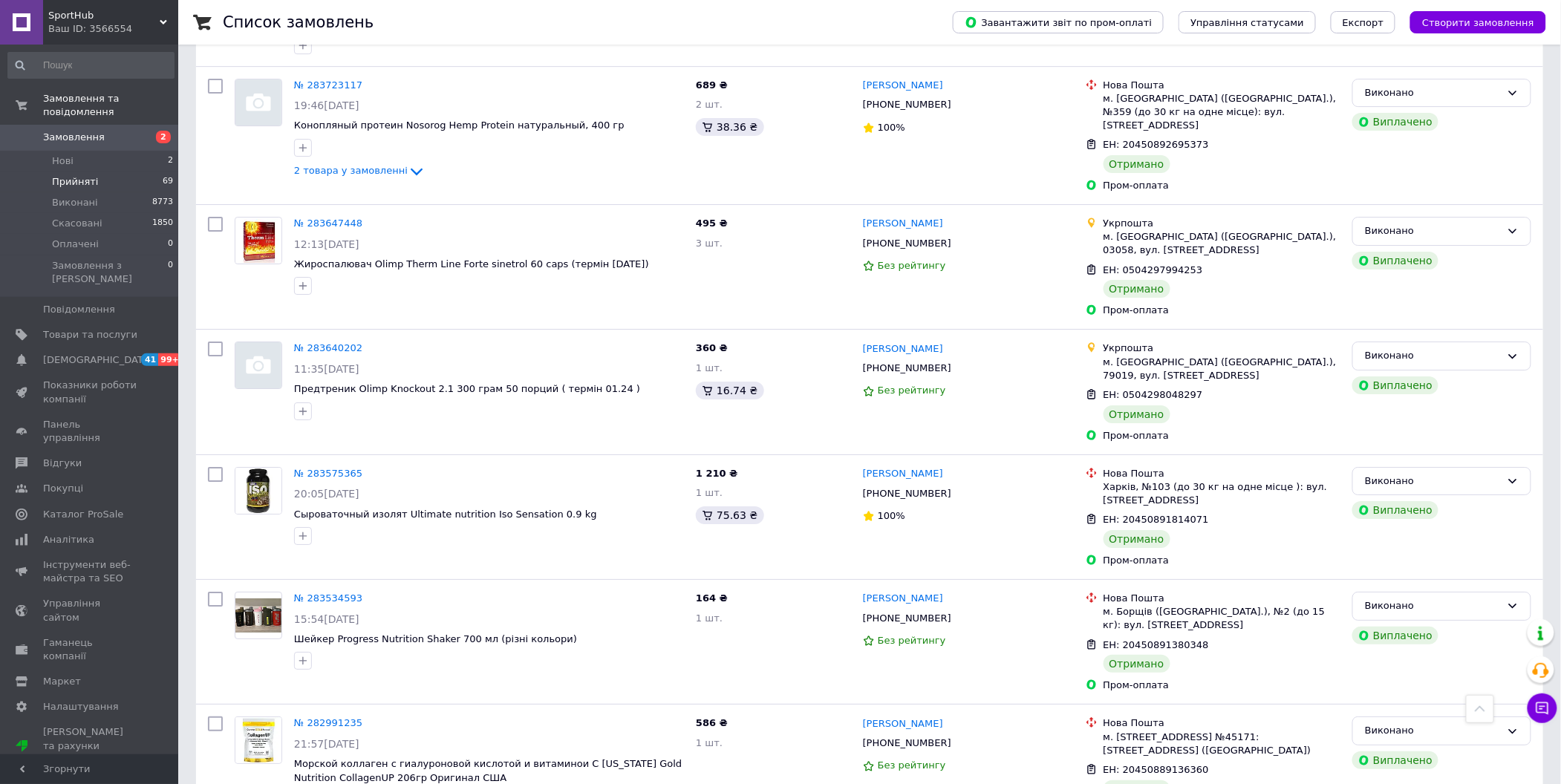
drag, startPoint x: 309, startPoint y: 737, endPoint x: 316, endPoint y: 743, distance: 9.2
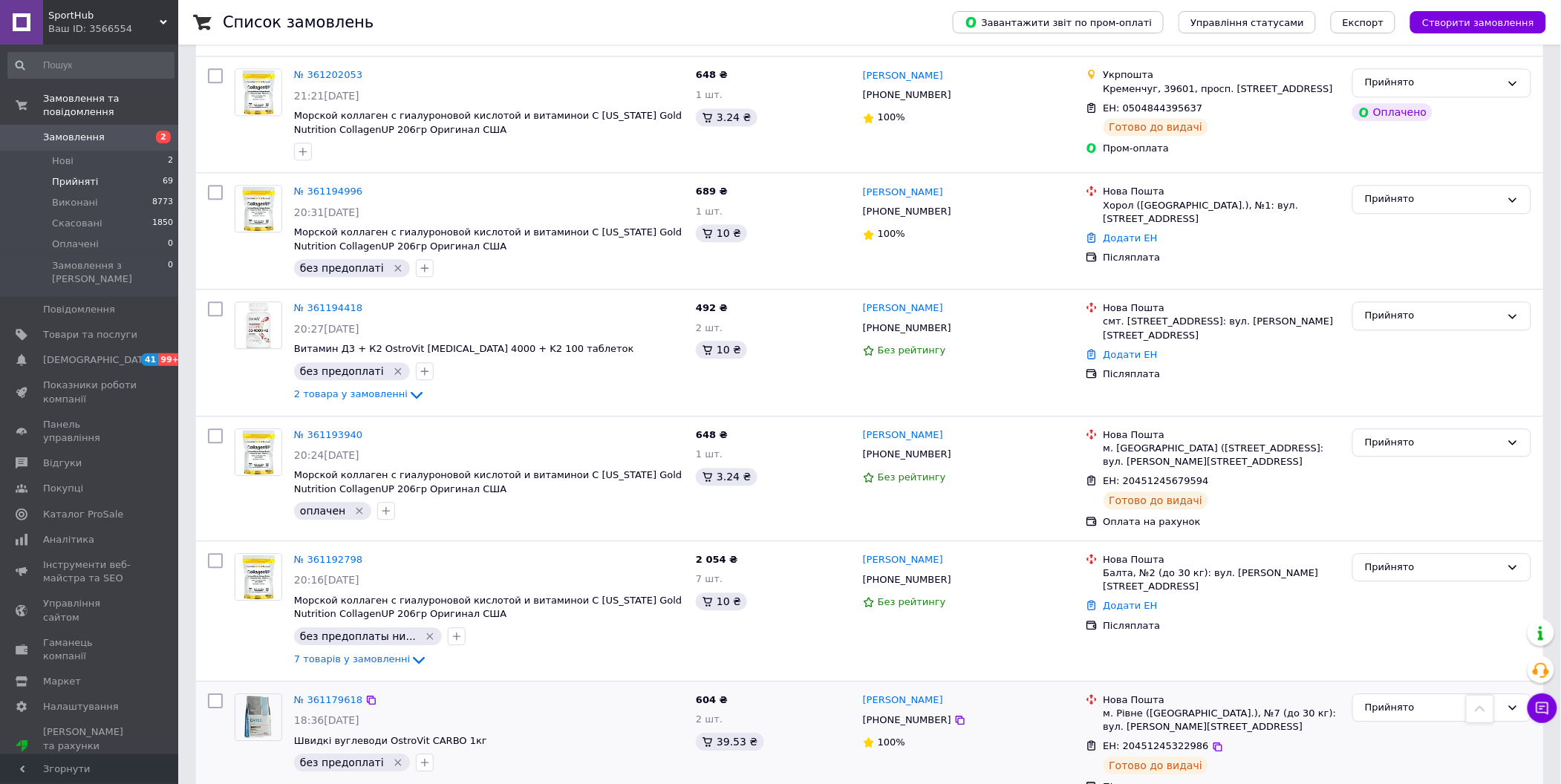
scroll to position [1484, 0]
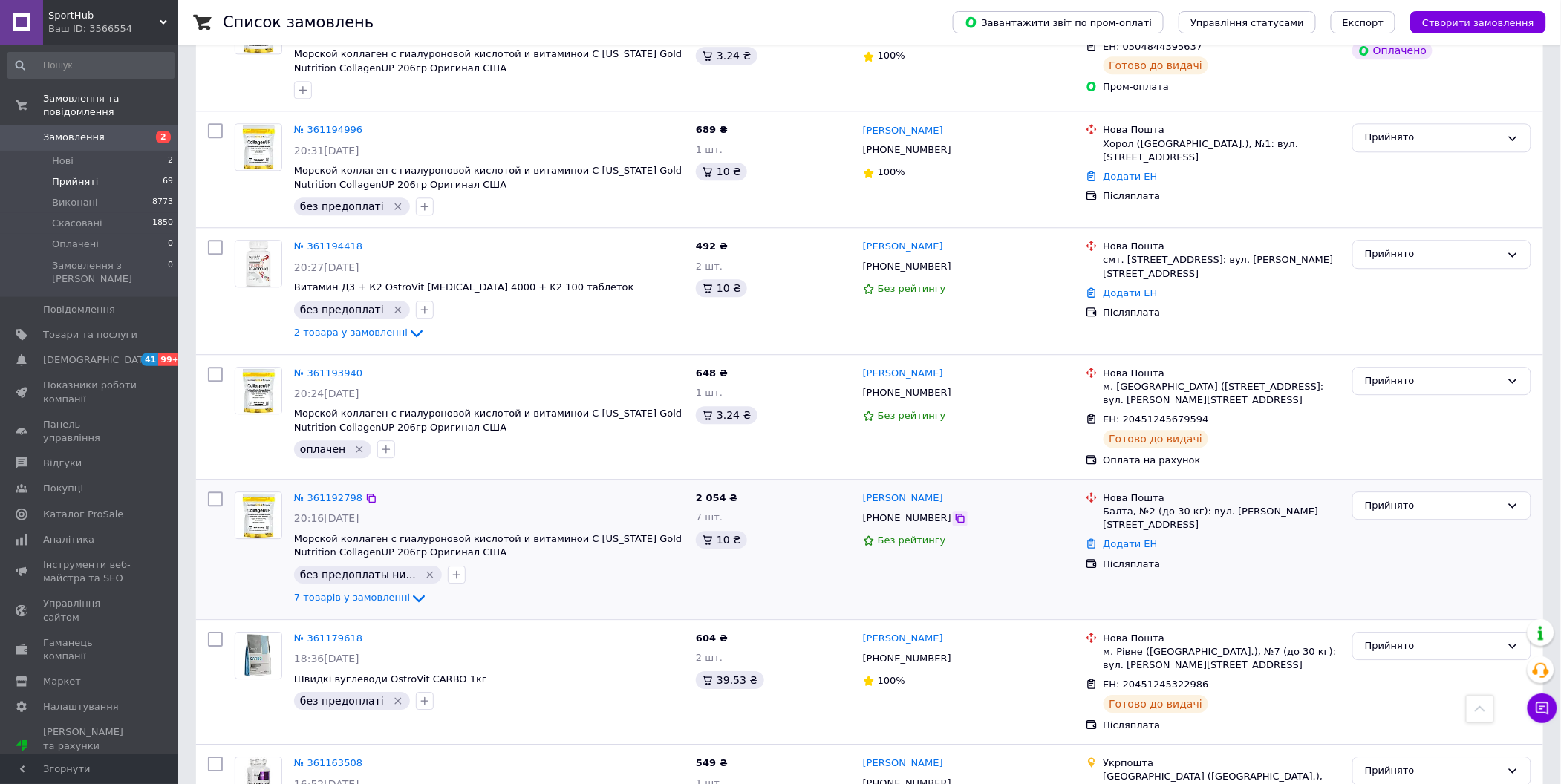
click at [954, 512] on icon at bounding box center [960, 518] width 12 height 12
click at [89, 353] on span "[DEMOGRAPHIC_DATA]" at bounding box center [98, 359] width 110 height 13
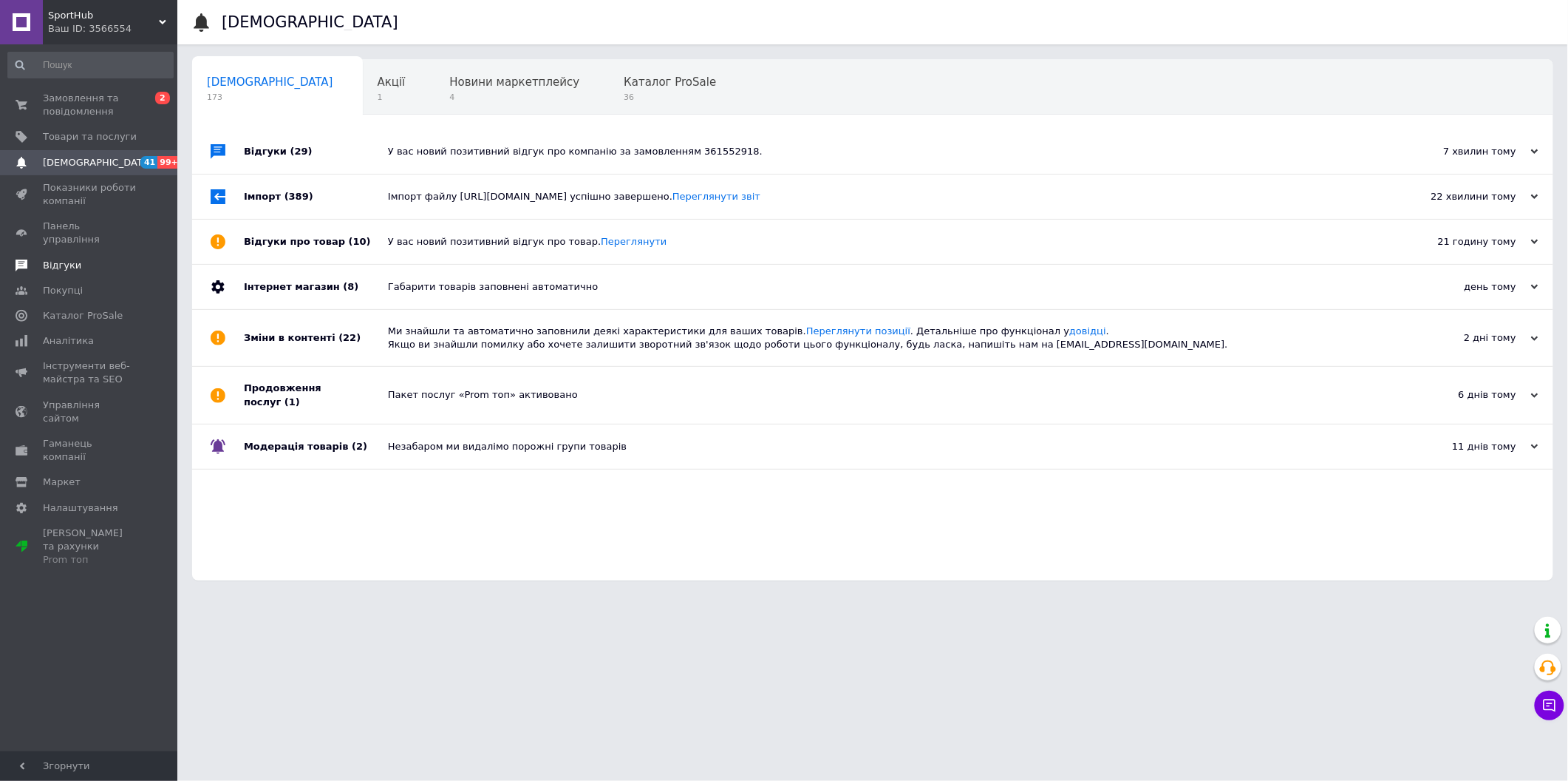
click at [109, 261] on link "Відгуки" at bounding box center [90, 265] width 181 height 25
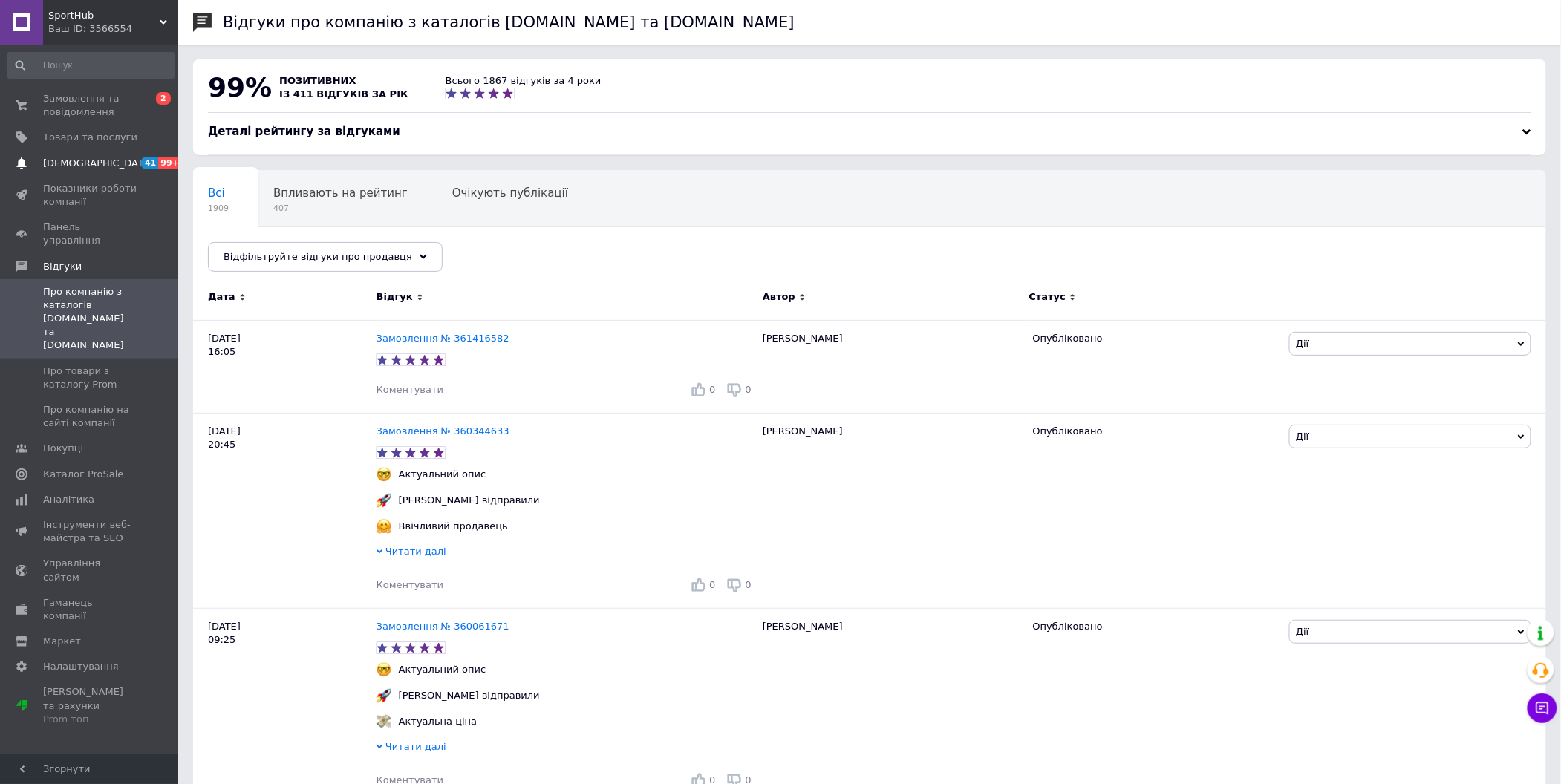
click at [93, 169] on span "[DEMOGRAPHIC_DATA]" at bounding box center [98, 162] width 110 height 13
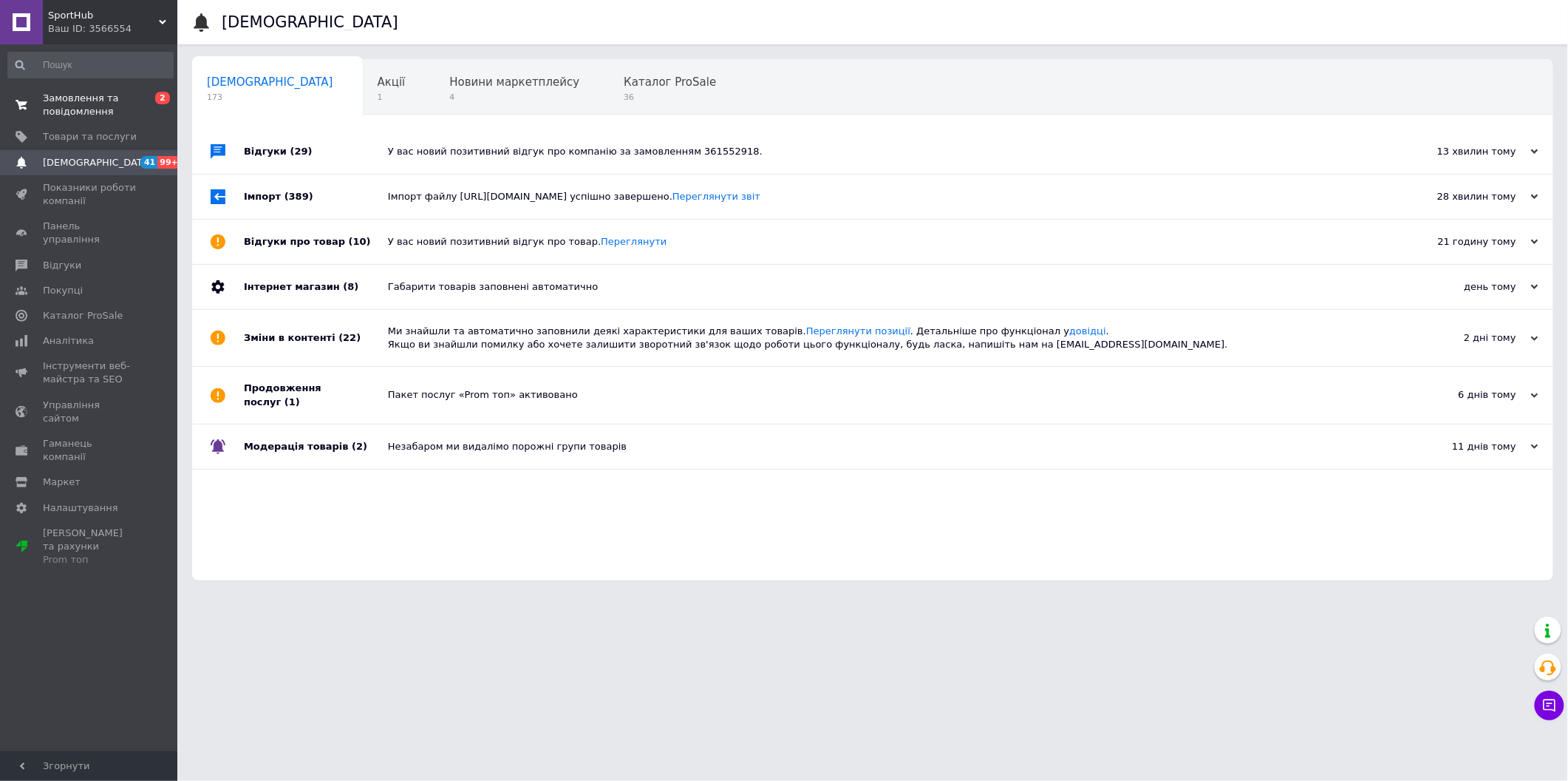
click at [111, 114] on span "Замовлення та повідомлення" at bounding box center [89, 105] width 94 height 26
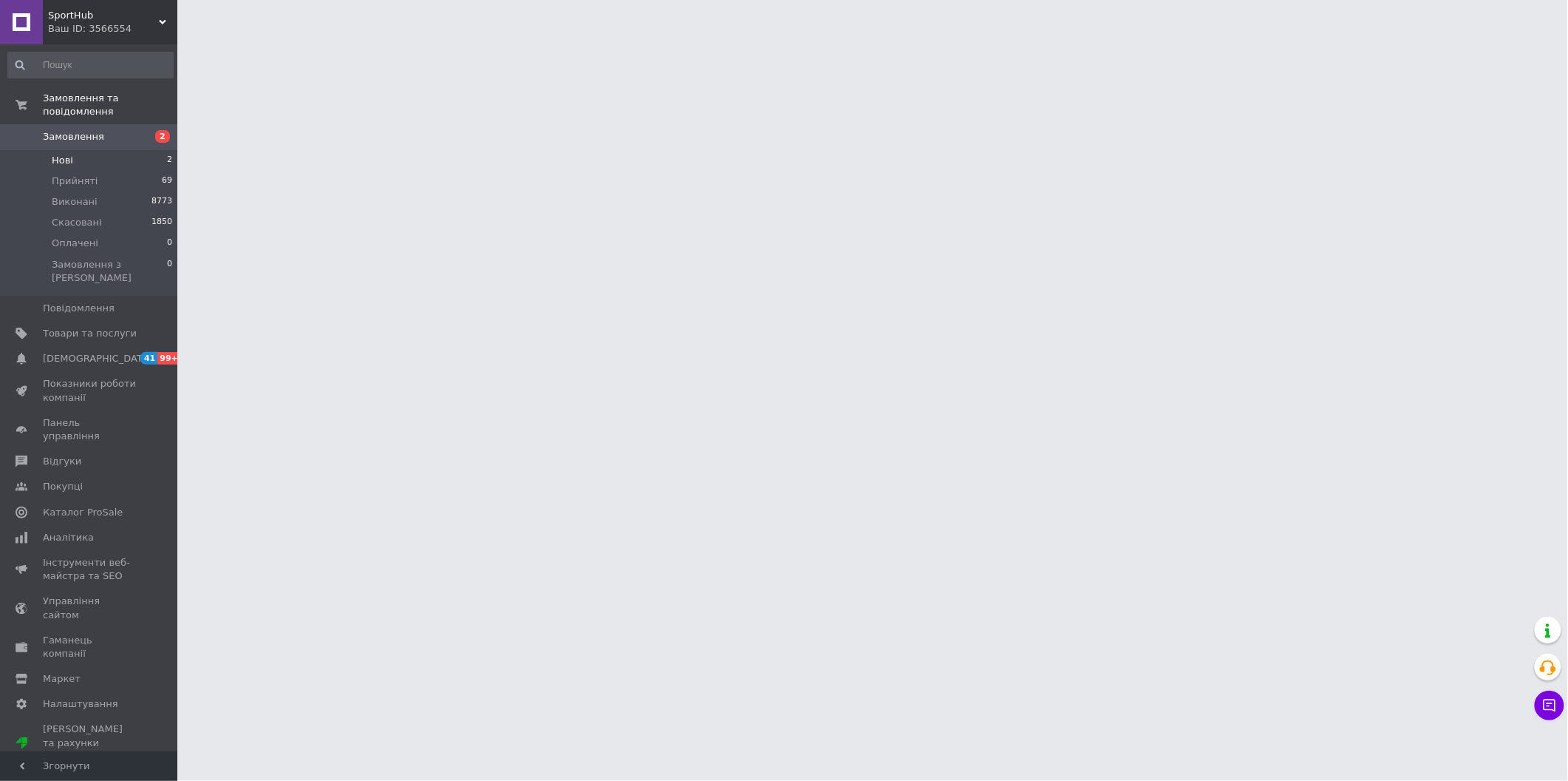
click at [108, 150] on li "Нові 2" at bounding box center [90, 161] width 181 height 21
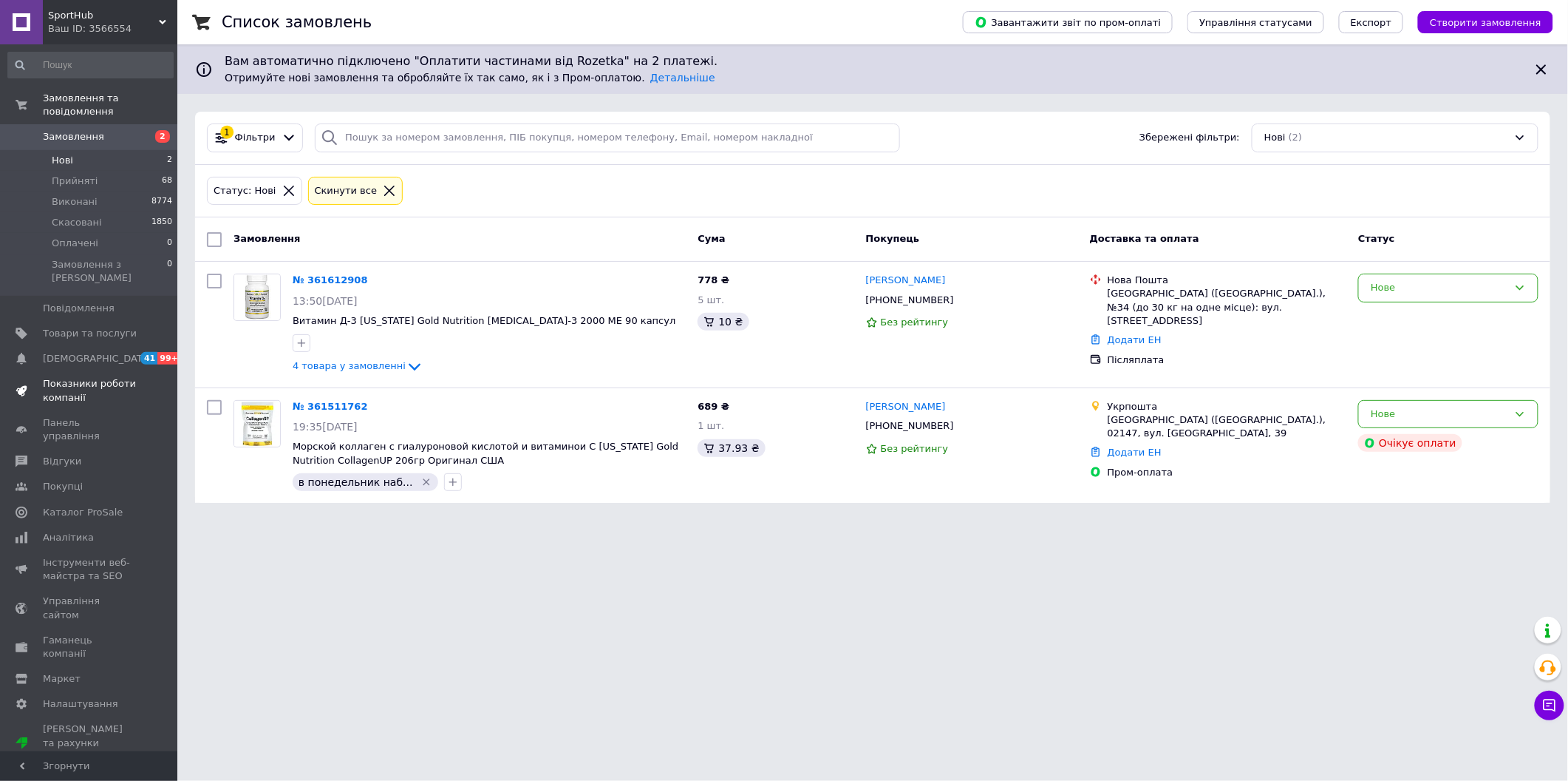
click at [127, 377] on span "Показники роботи компанії" at bounding box center [89, 390] width 94 height 26
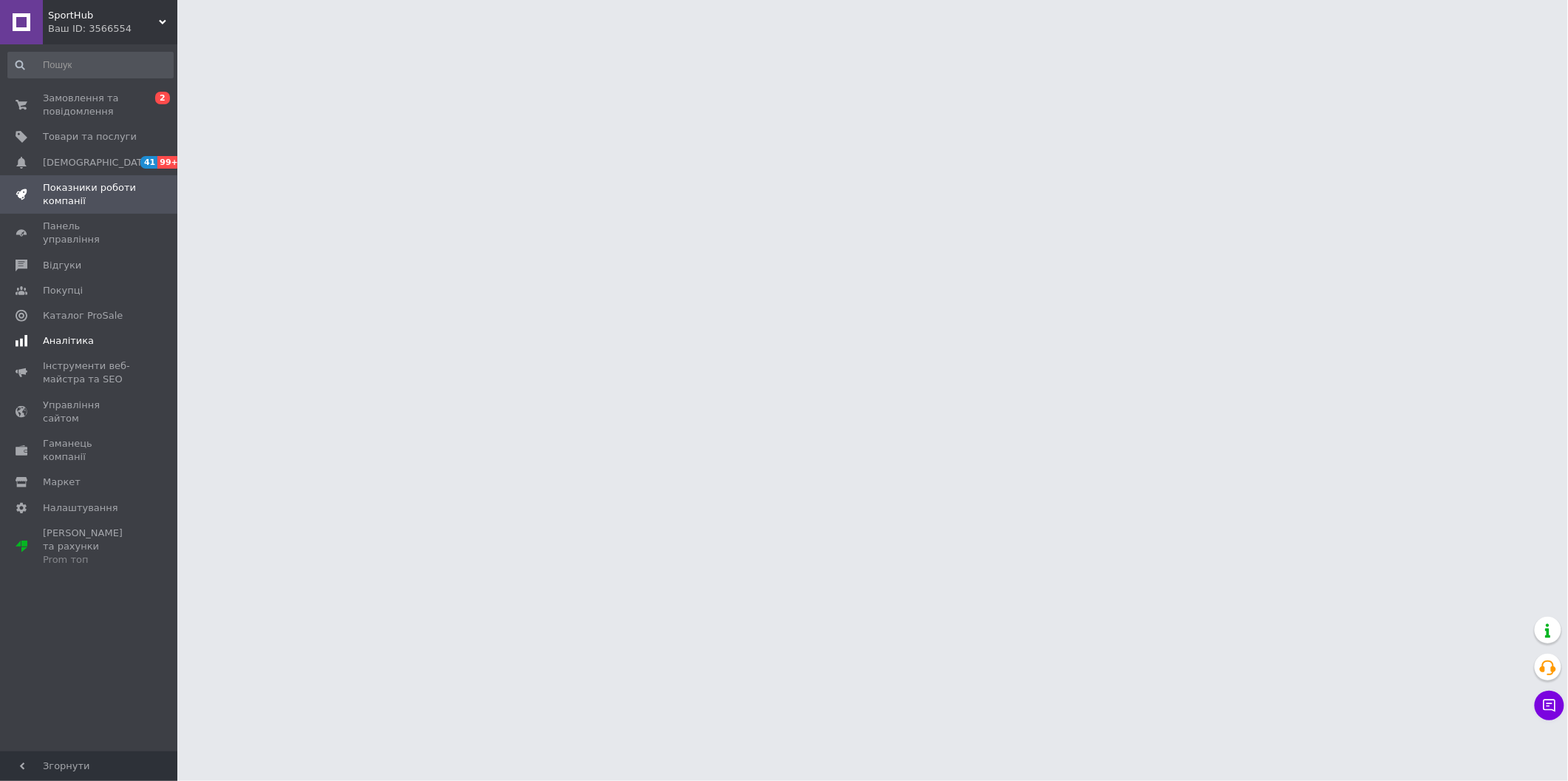
click at [118, 334] on span "Аналітика" at bounding box center [89, 340] width 94 height 13
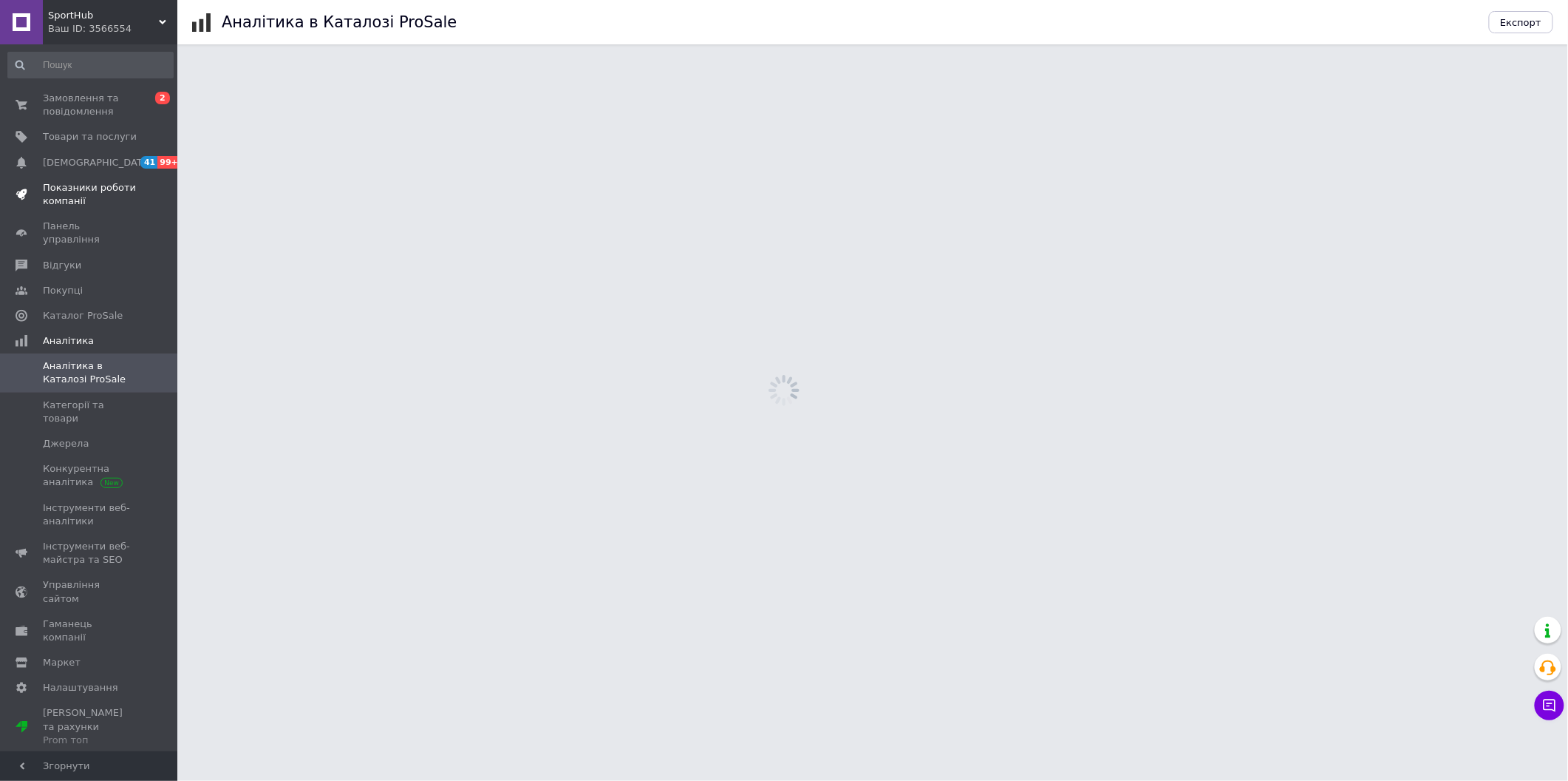
click at [104, 181] on span "Показники роботи компанії" at bounding box center [89, 194] width 94 height 26
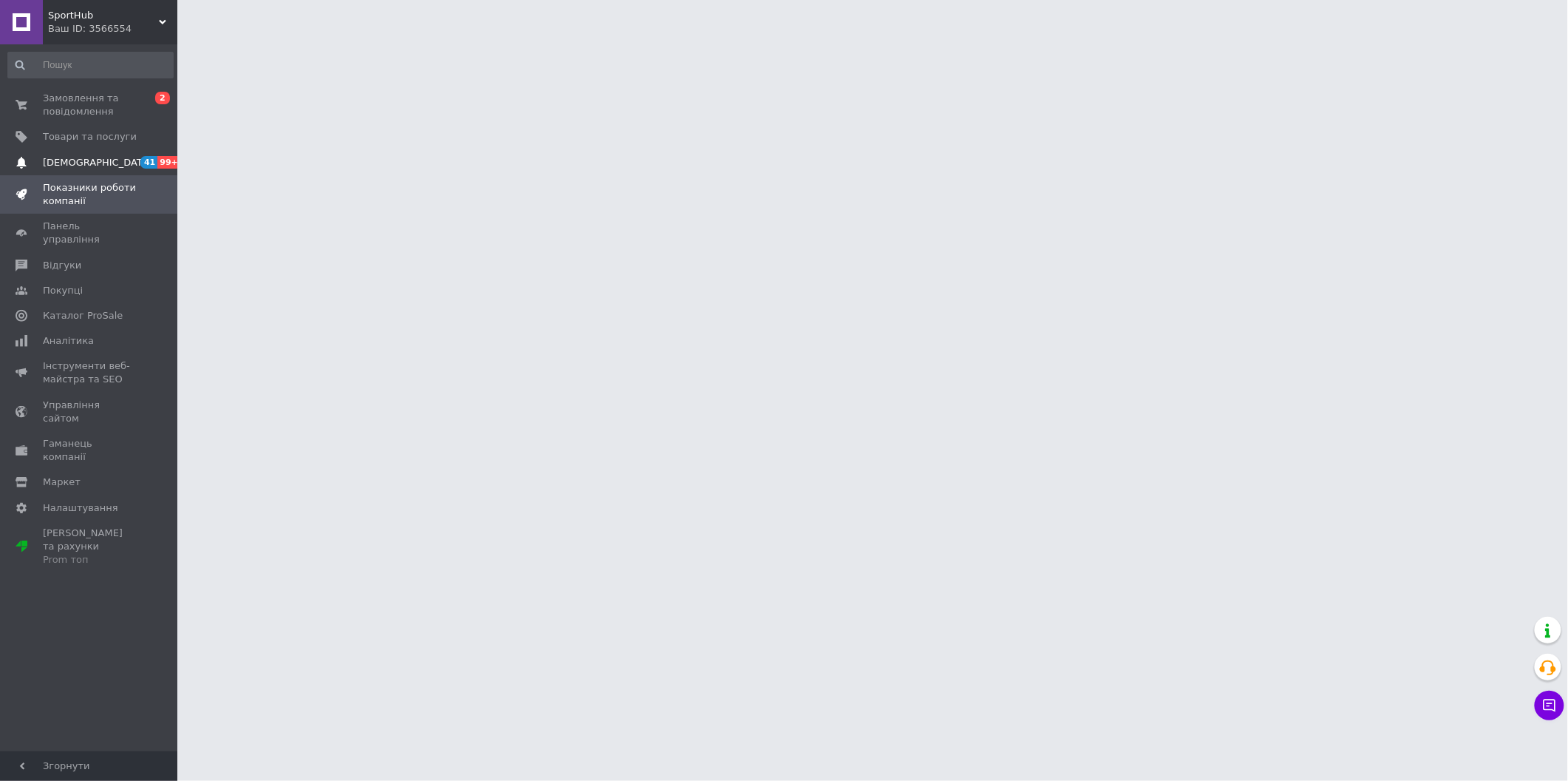
click at [113, 167] on span "[DEMOGRAPHIC_DATA]" at bounding box center [89, 162] width 94 height 13
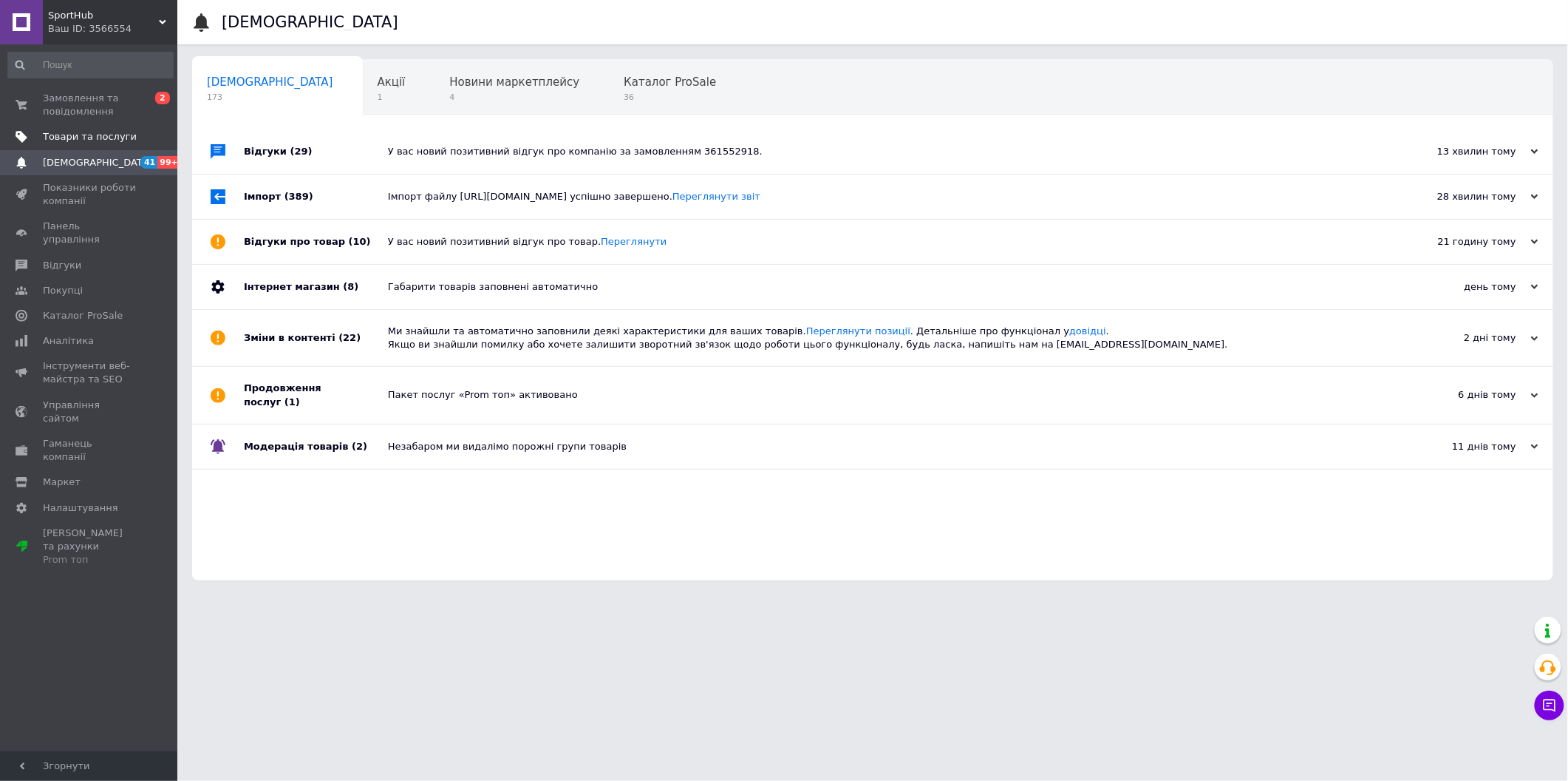
click at [93, 140] on span "Товари та послуги" at bounding box center [89, 136] width 94 height 13
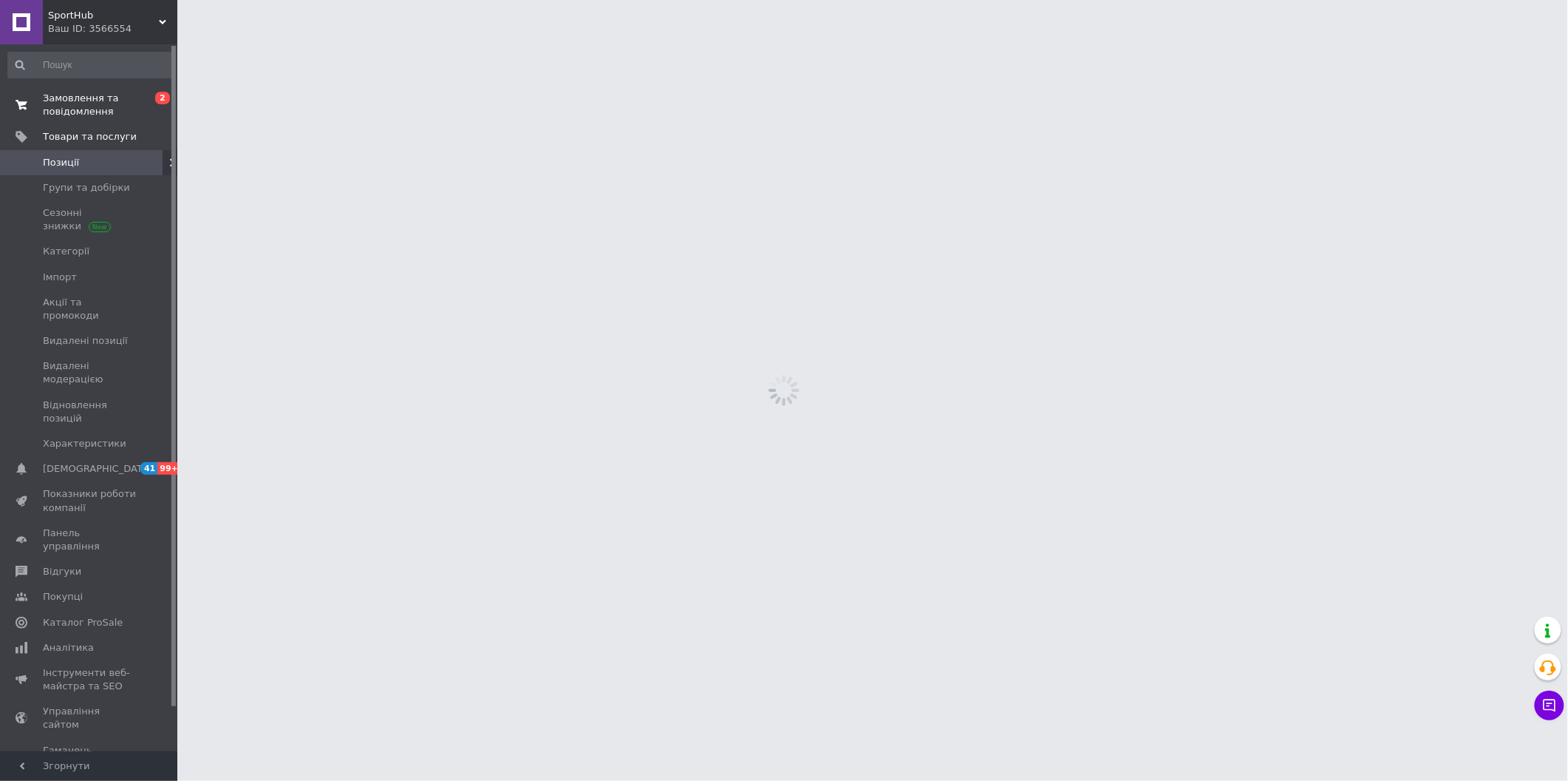
click at [101, 122] on link "Замовлення та повідомлення 0 2" at bounding box center [90, 105] width 181 height 38
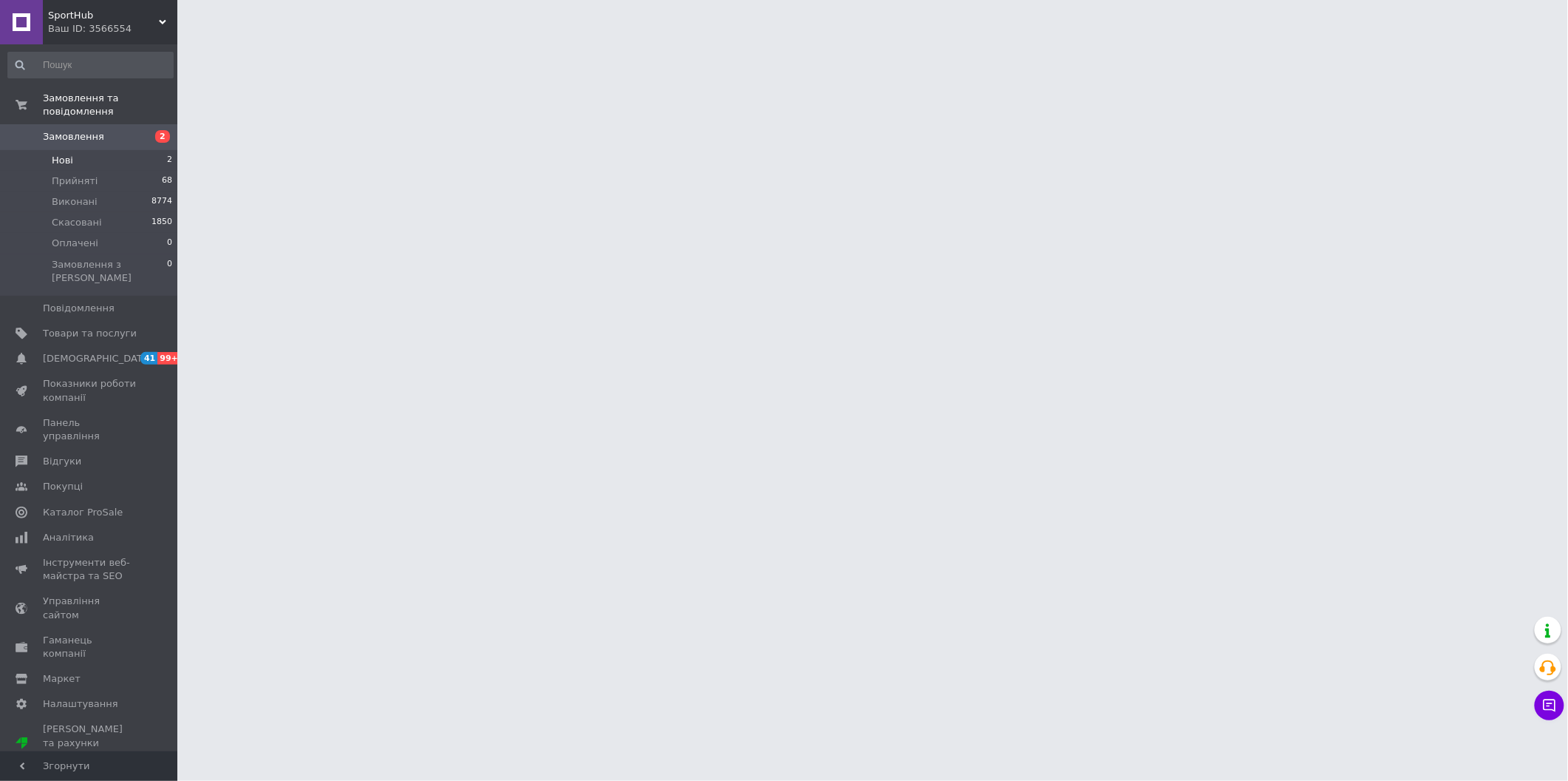
click at [104, 150] on li "Нові 2" at bounding box center [90, 161] width 181 height 21
